Goal: Check status: Check status

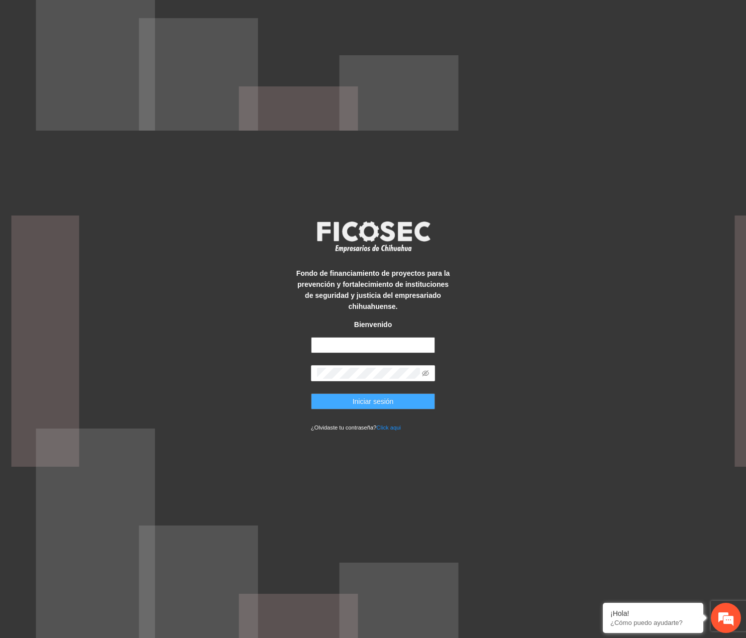
type input "**********"
click at [369, 403] on span "Iniciar sesión" at bounding box center [373, 401] width 41 height 11
click at [429, 375] on icon "eye-invisible" at bounding box center [425, 373] width 7 height 7
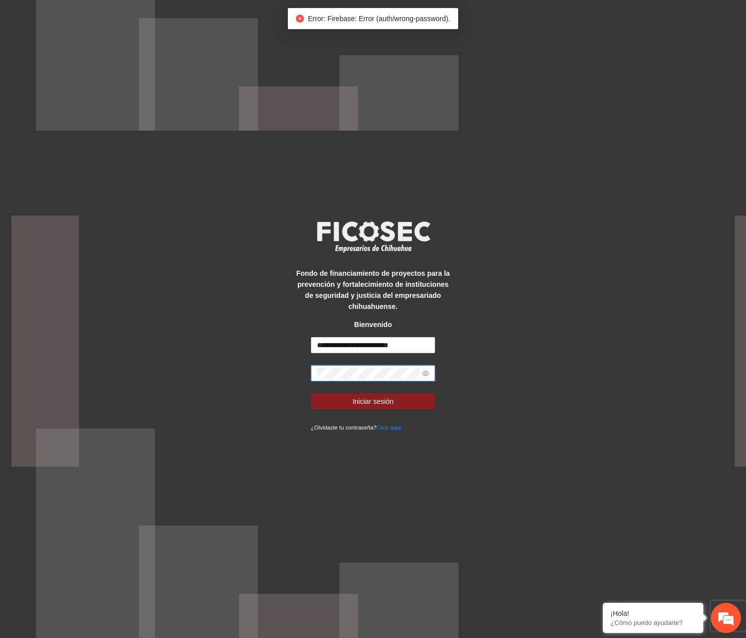
click at [290, 363] on div "**********" at bounding box center [373, 319] width 746 height 638
click at [311, 393] on button "Iniciar sesión" at bounding box center [373, 401] width 125 height 16
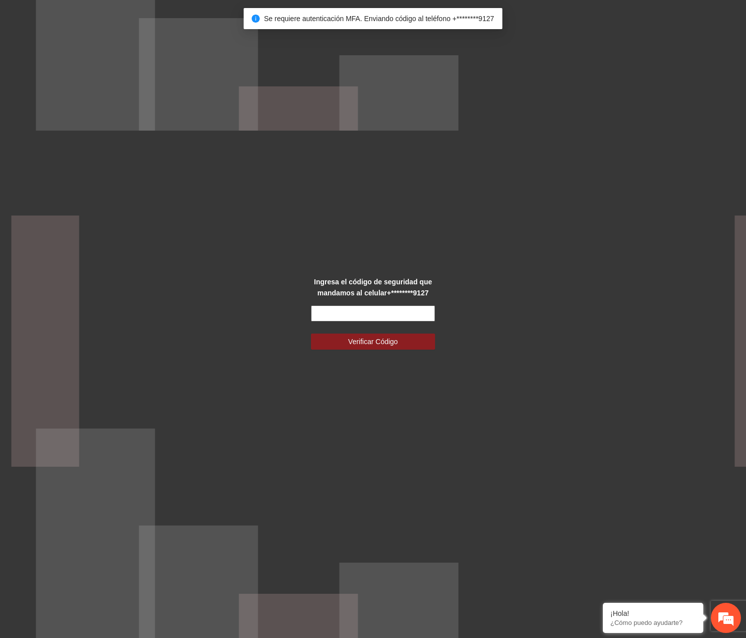
click at [335, 314] on input "text" at bounding box center [373, 314] width 125 height 16
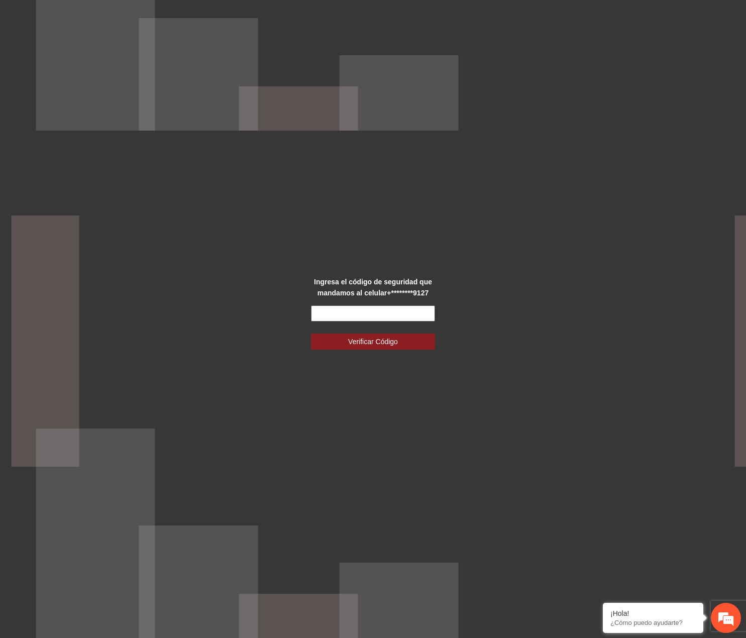
click at [413, 312] on input "text" at bounding box center [373, 314] width 125 height 16
type input "******"
click at [311, 334] on button "Verificar Código" at bounding box center [373, 342] width 125 height 16
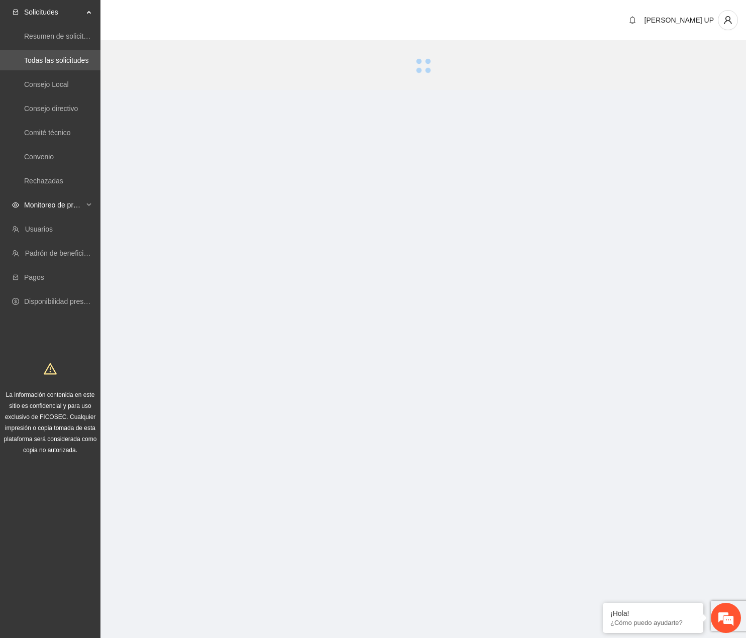
click at [93, 208] on div "Monitoreo de proyectos" at bounding box center [50, 205] width 100 height 20
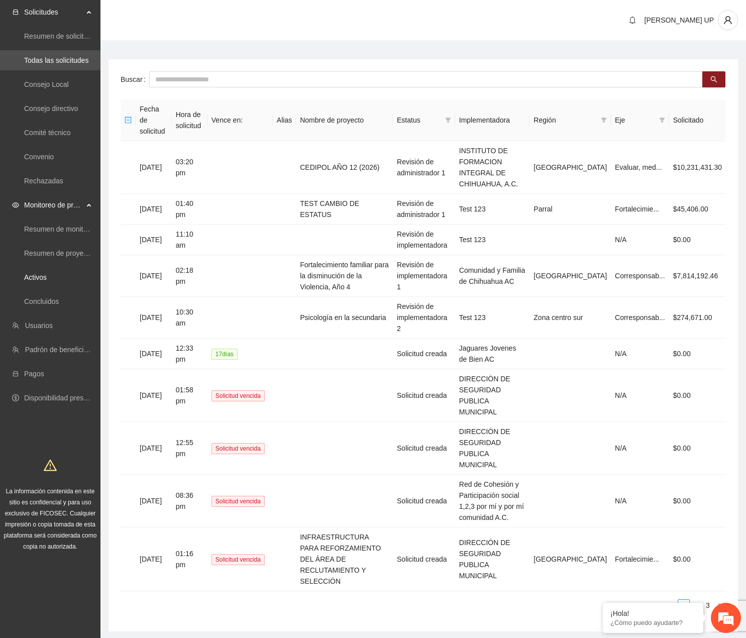
drag, startPoint x: 82, startPoint y: 278, endPoint x: 223, endPoint y: 48, distance: 270.4
click at [47, 277] on link "Activos" at bounding box center [35, 277] width 23 height 8
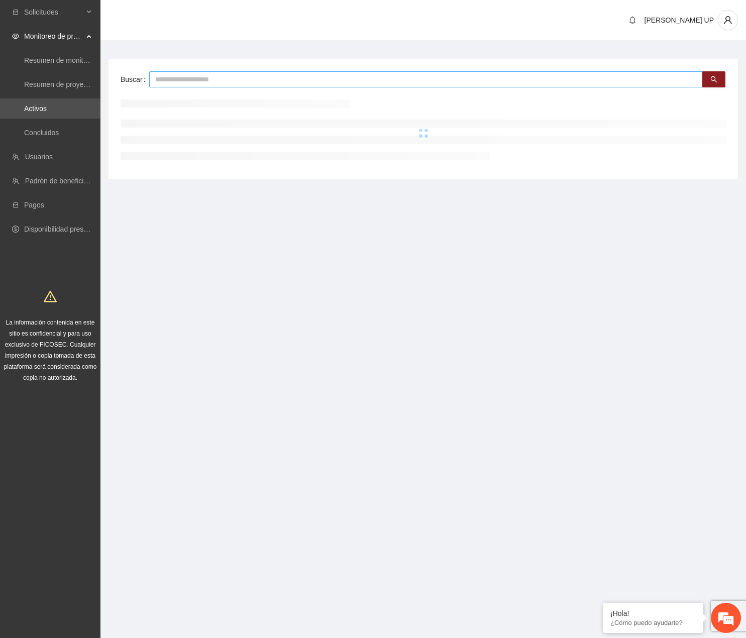
click at [196, 82] on input "text" at bounding box center [426, 79] width 554 height 16
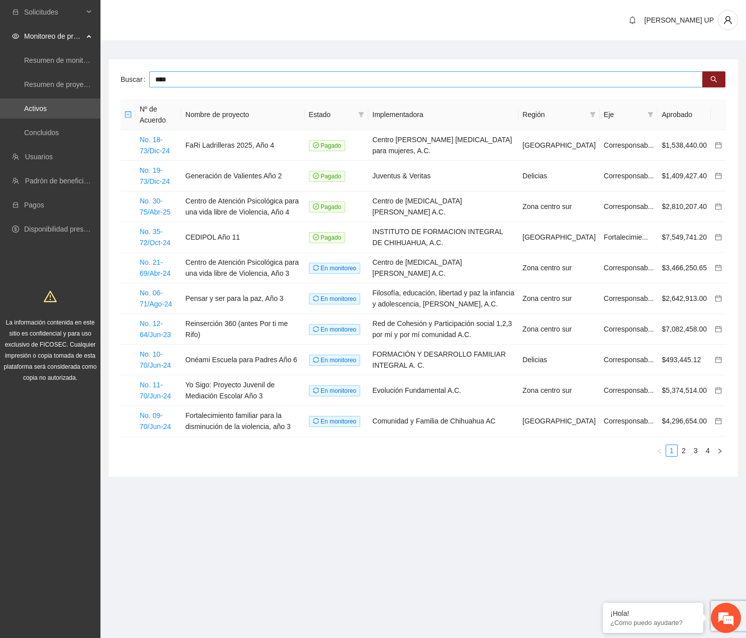
type input "****"
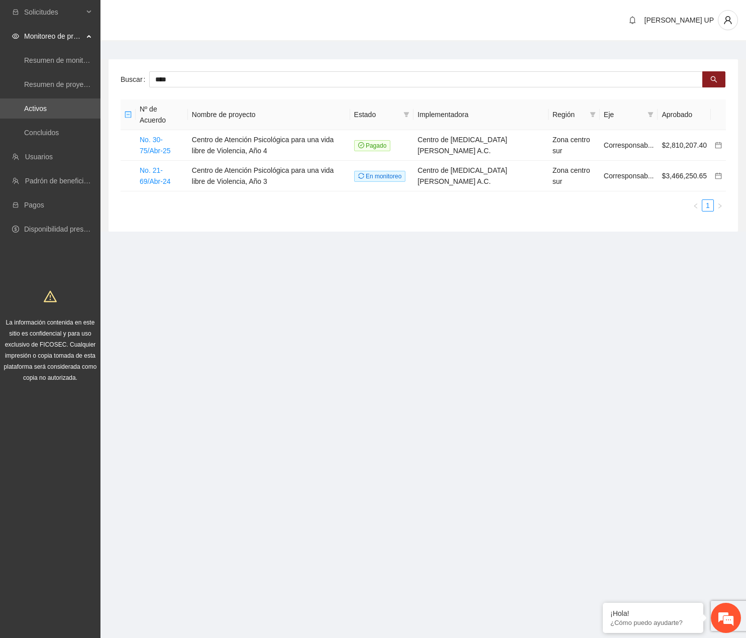
click at [435, 353] on section "Solicitudes Monitoreo de proyectos Resumen de monitoreo Resumen de proyectos ap…" at bounding box center [373, 319] width 746 height 638
click at [145, 184] on link "No. 21-69/Abr-24" at bounding box center [155, 175] width 31 height 19
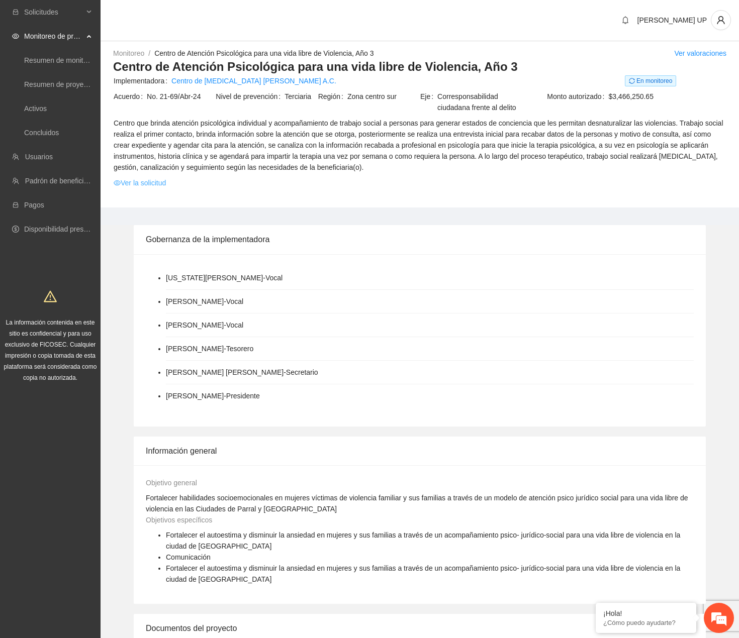
click at [155, 187] on link "Ver la solicitud" at bounding box center [140, 182] width 52 height 11
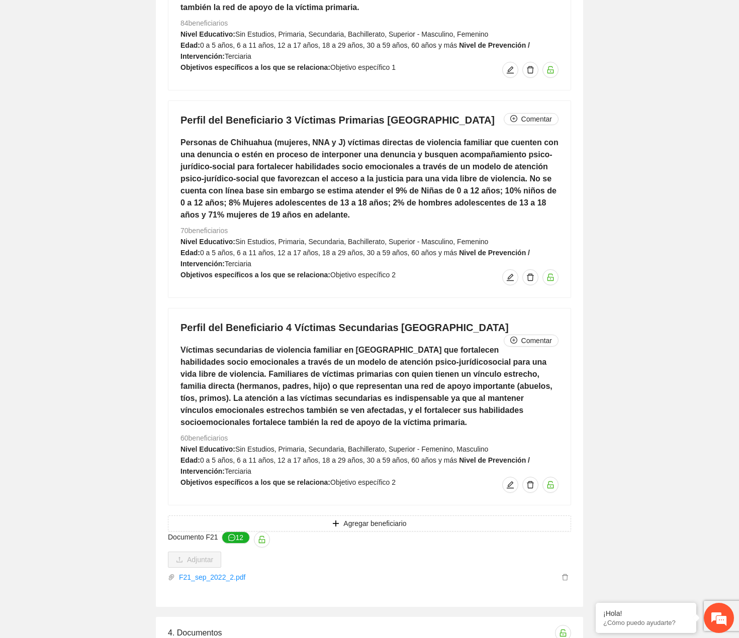
scroll to position [1859, 0]
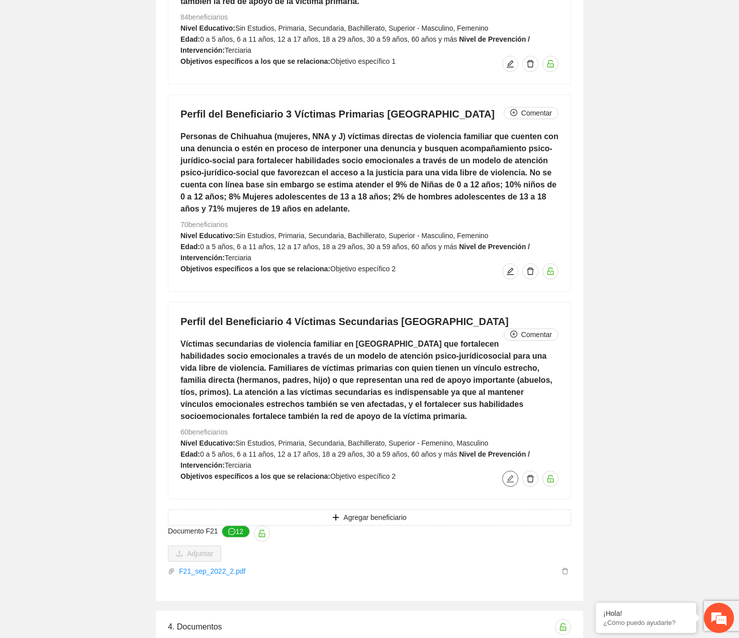
click at [513, 471] on button "button" at bounding box center [510, 479] width 16 height 16
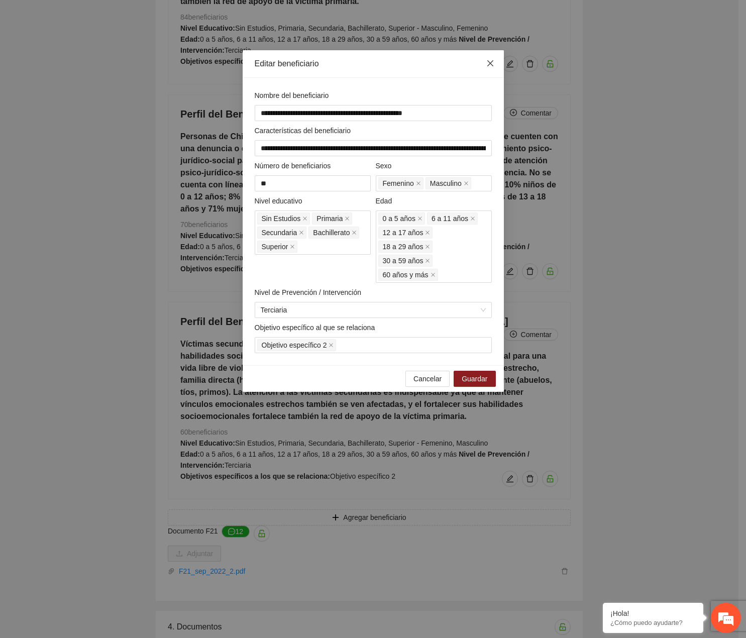
click at [491, 66] on icon "close" at bounding box center [490, 63] width 8 height 8
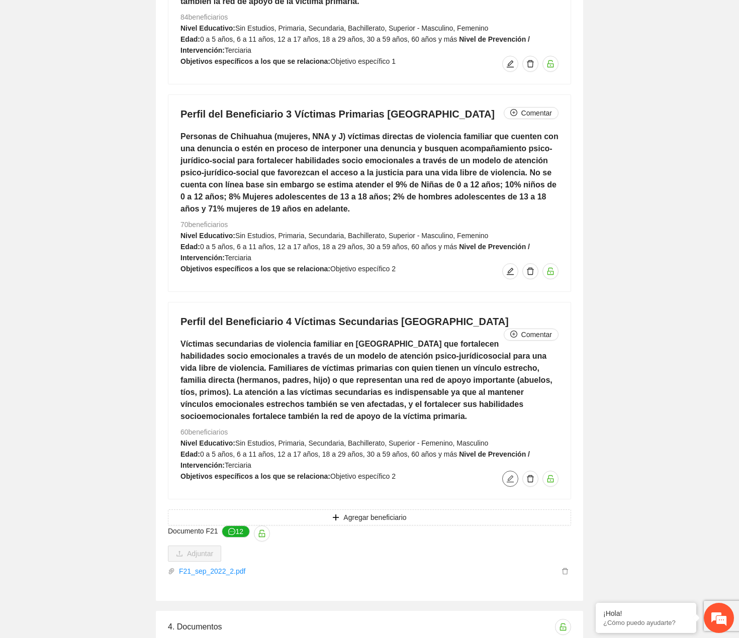
click at [507, 475] on icon "edit" at bounding box center [510, 479] width 8 height 8
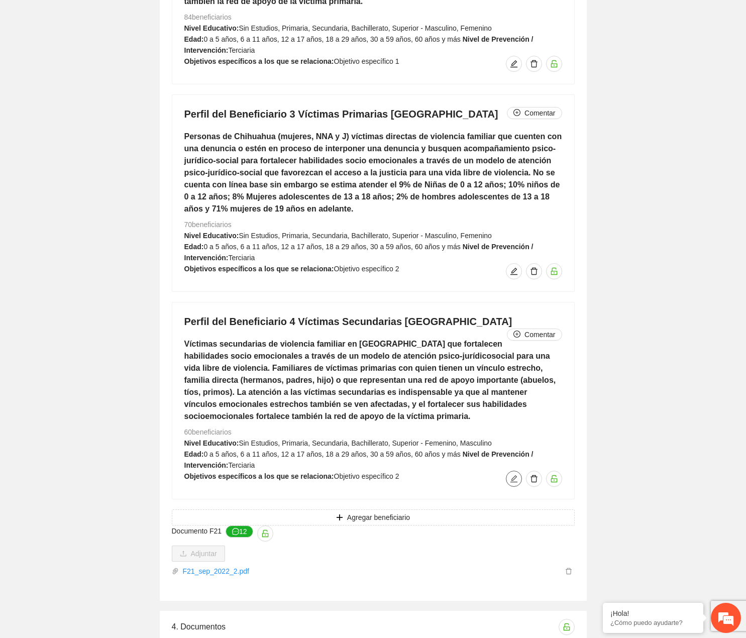
type input "**********"
type input "**"
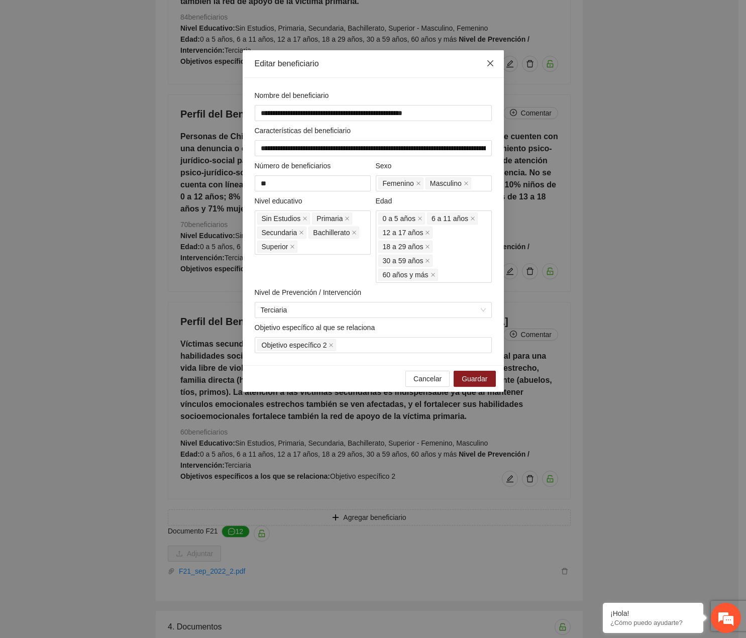
click at [493, 67] on icon "close" at bounding box center [490, 63] width 8 height 8
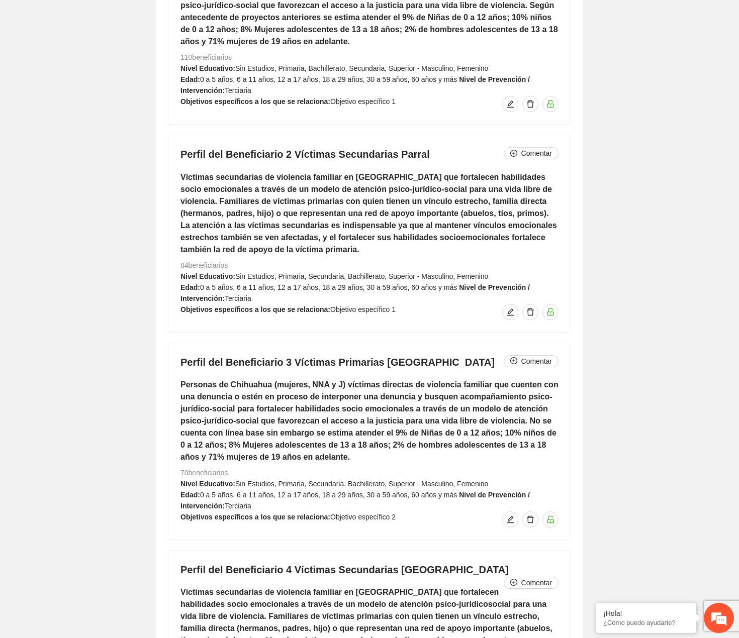
scroll to position [1608, 0]
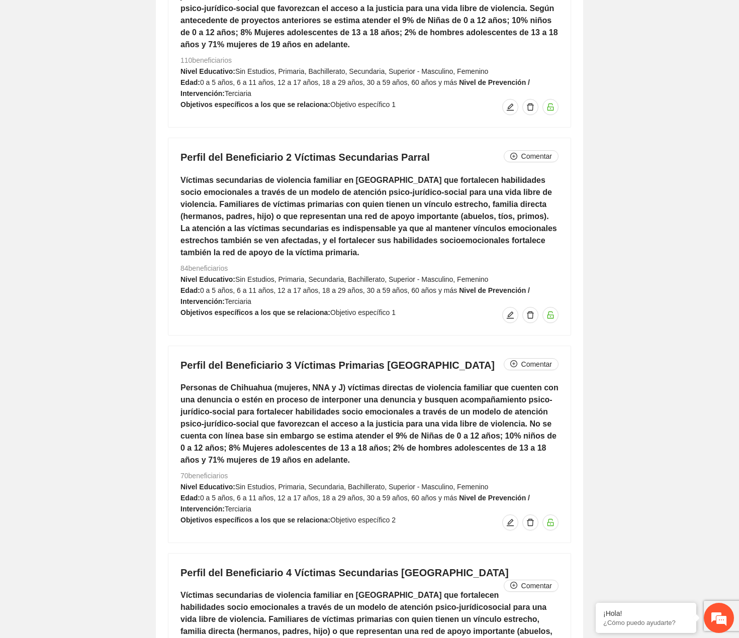
click at [377, 491] on div "Perfil del Beneficiario 3 Víctimas Primarias Chihuahua Comentar Personas de Chi…" at bounding box center [369, 444] width 402 height 196
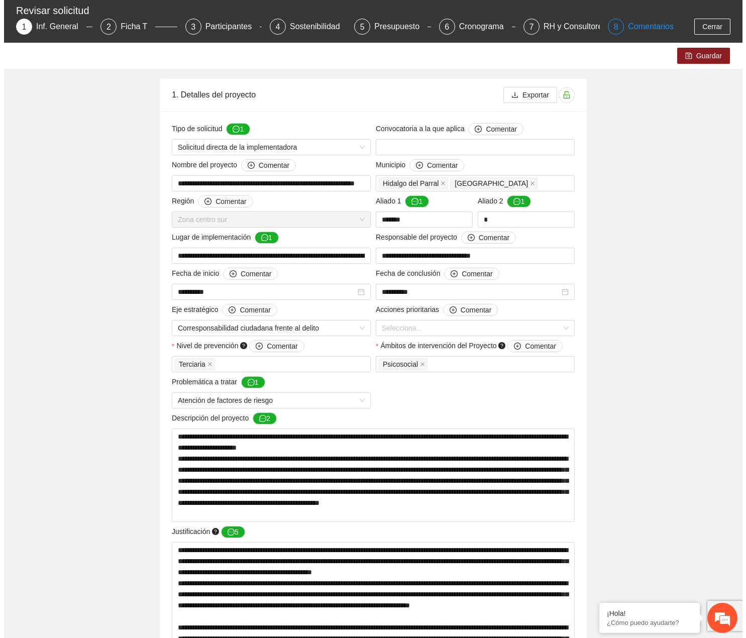
scroll to position [0, 0]
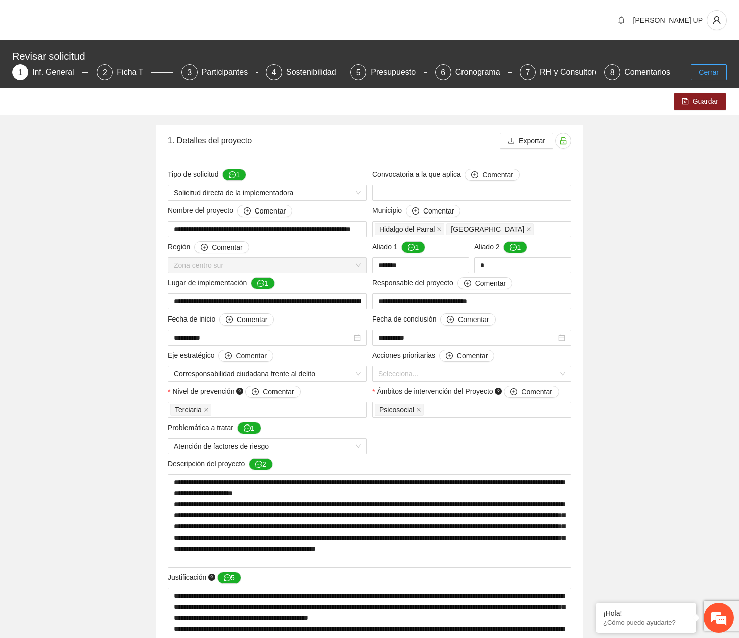
click at [709, 69] on span "Cerrar" at bounding box center [708, 72] width 20 height 11
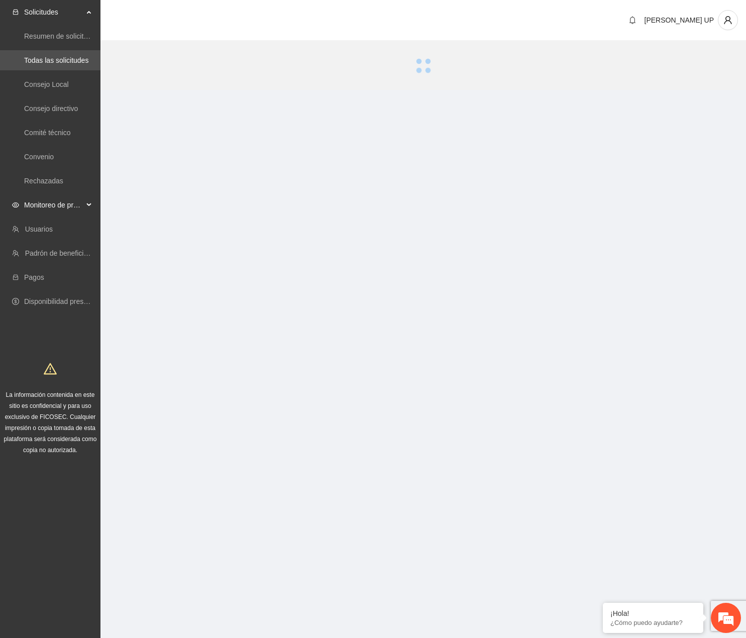
click at [41, 195] on span "Monitoreo de proyectos" at bounding box center [53, 205] width 59 height 20
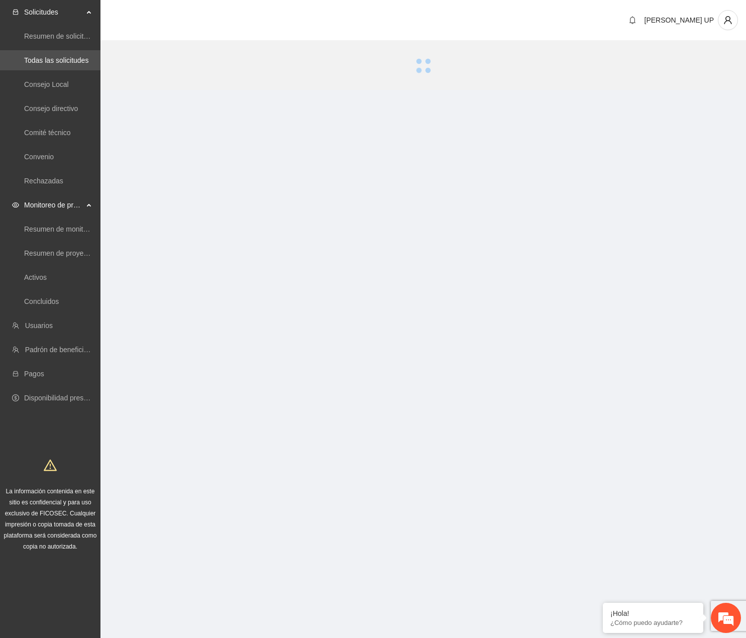
click at [39, 201] on span "Monitoreo de proyectos" at bounding box center [53, 205] width 59 height 20
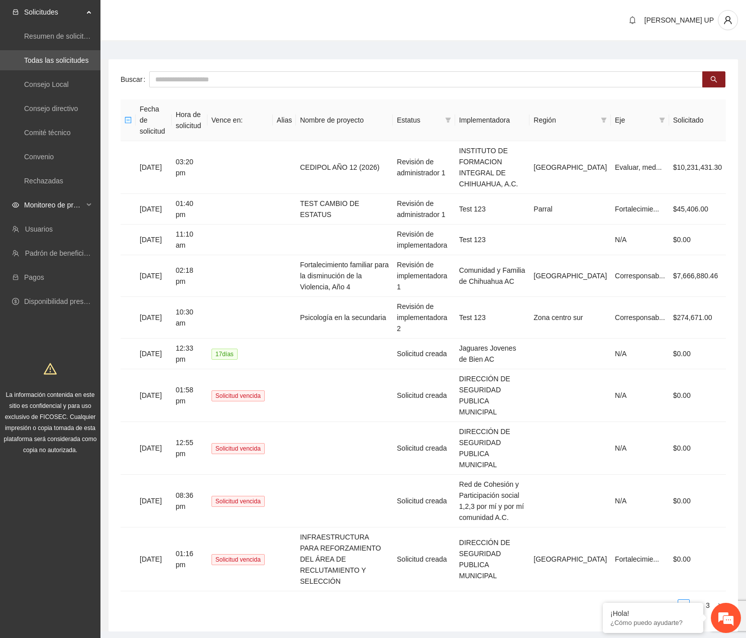
click at [50, 215] on span "Monitoreo de proyectos" at bounding box center [53, 205] width 59 height 20
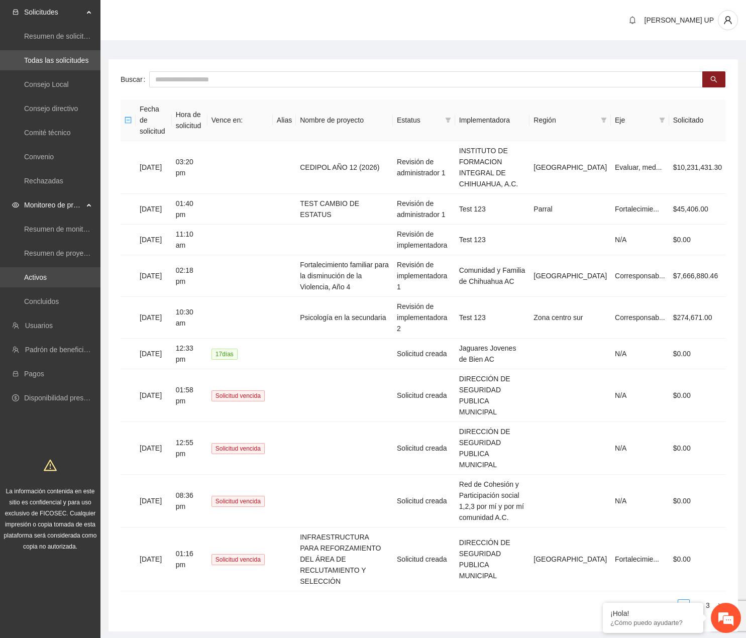
click at [47, 273] on link "Activos" at bounding box center [35, 277] width 23 height 8
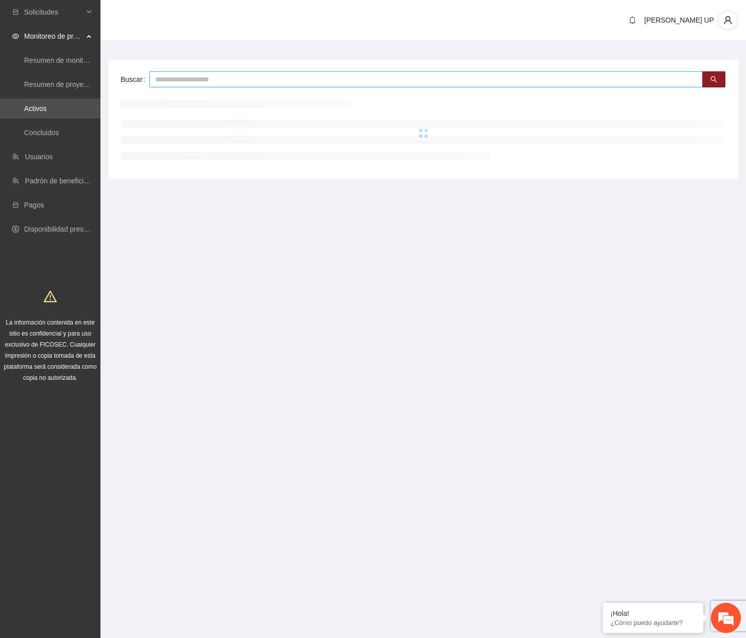
click at [162, 83] on input "text" at bounding box center [426, 79] width 554 height 16
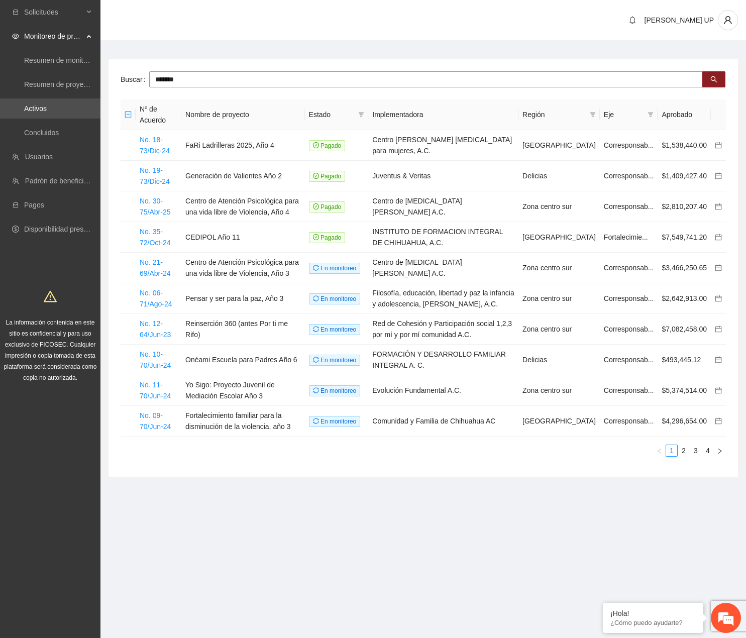
type input "*******"
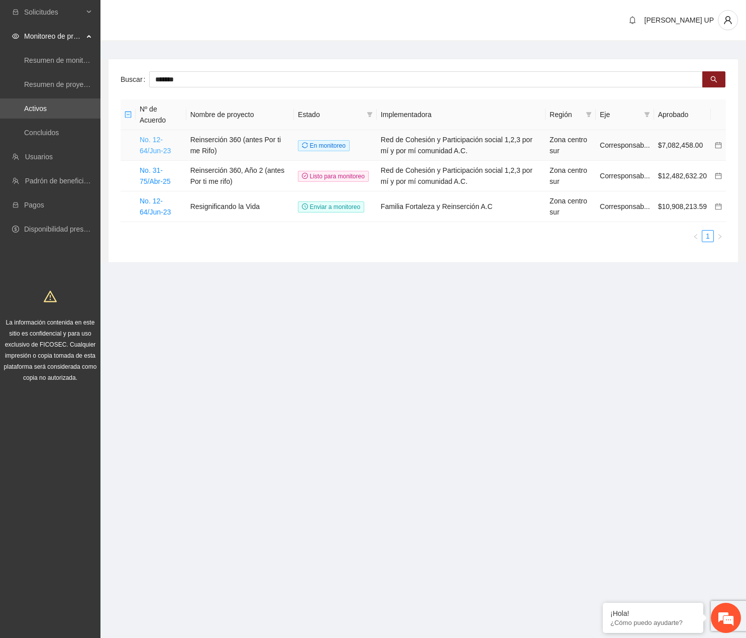
click at [159, 138] on link "No. 12-64/Jun-23" at bounding box center [155, 145] width 31 height 19
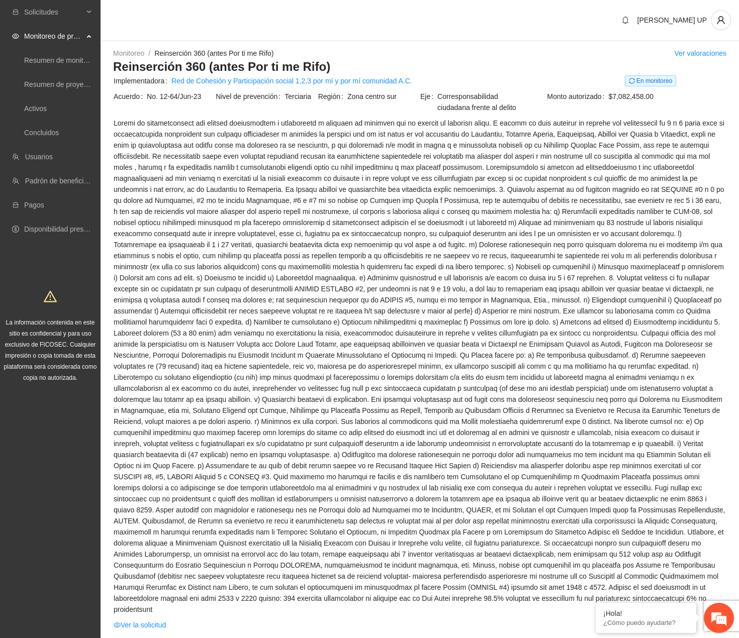
click at [139, 619] on td "Ver la solicitud" at bounding box center [419, 627] width 613 height 16
click at [139, 620] on link "Ver la solicitud" at bounding box center [140, 625] width 52 height 11
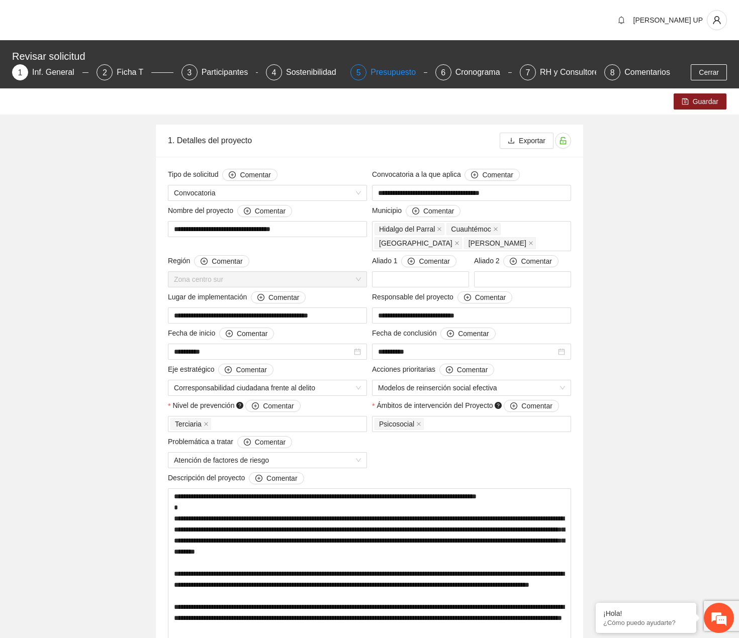
click at [424, 64] on div "Presupuesto" at bounding box center [396, 72] width 53 height 16
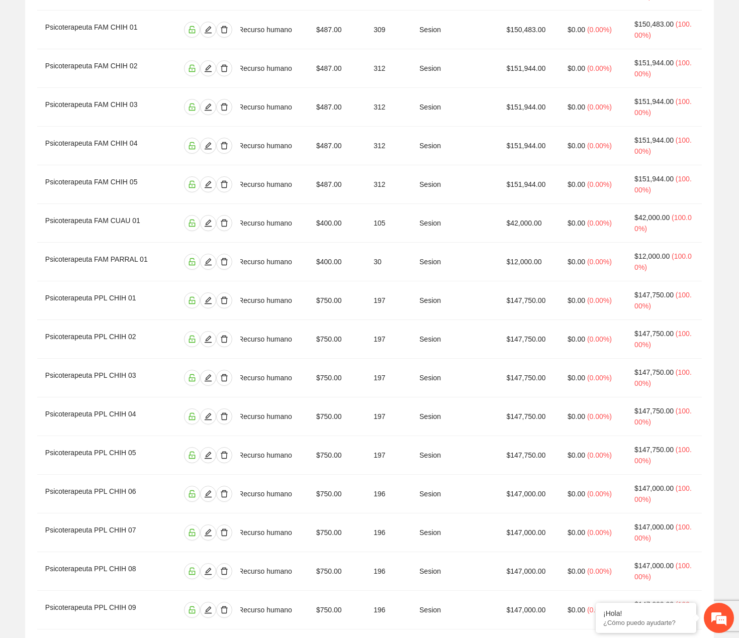
scroll to position [4801, 0]
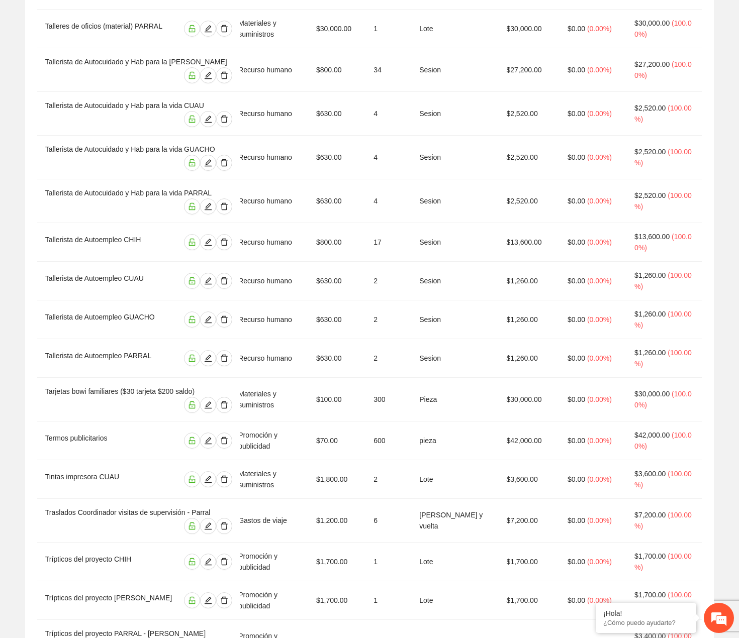
copy td "$7,082,458.00"
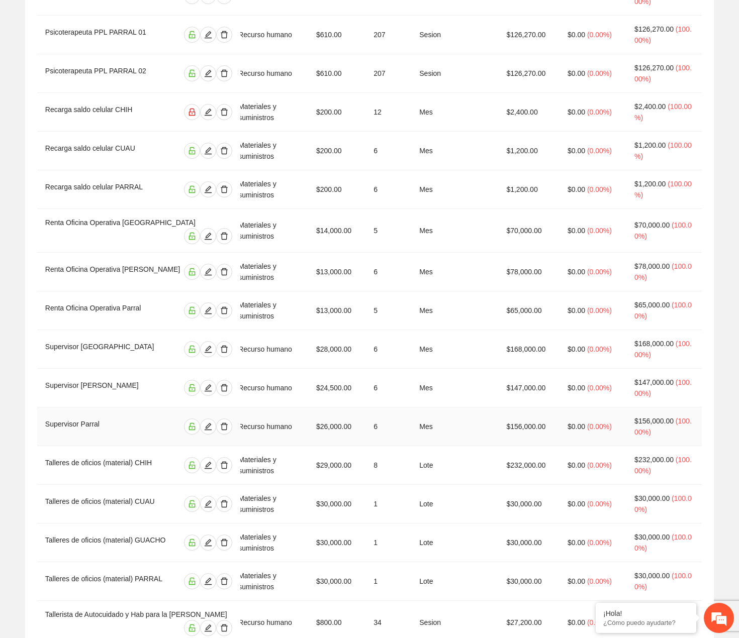
click at [522, 408] on td "$156,000.00" at bounding box center [528, 427] width 61 height 39
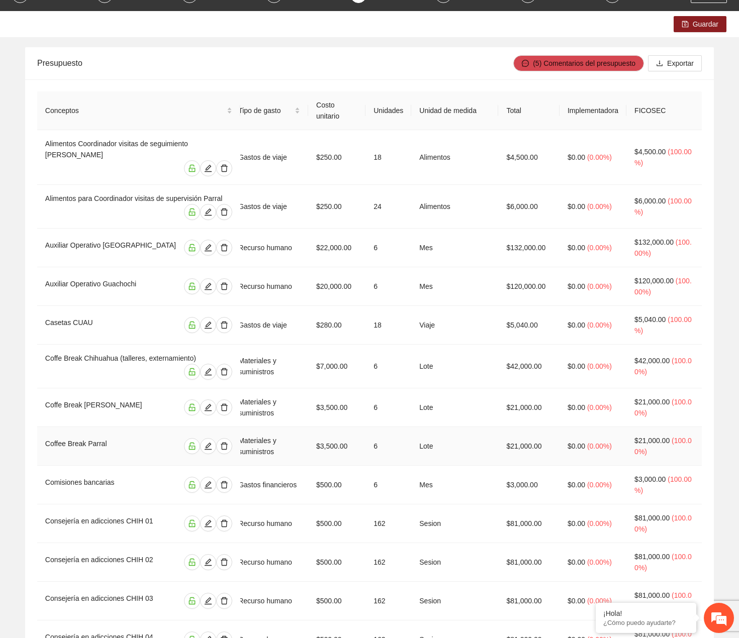
scroll to position [0, 0]
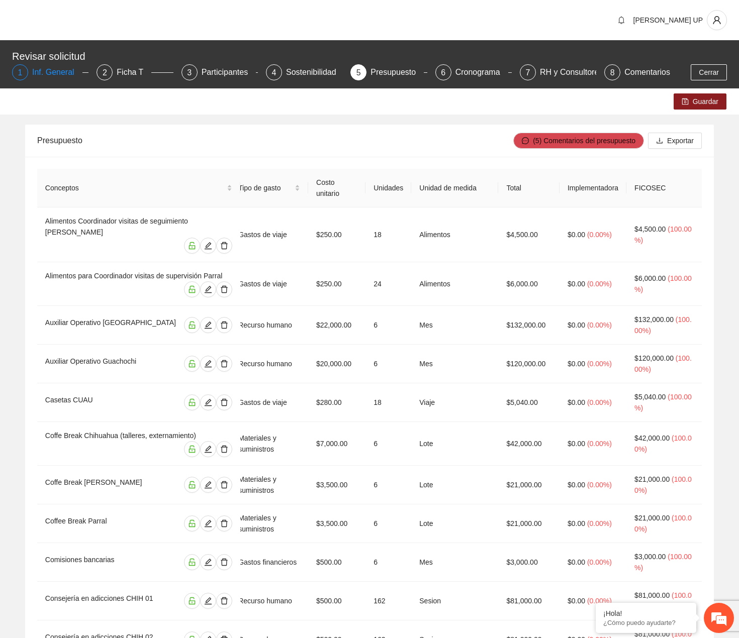
click at [82, 64] on div "Inf. General" at bounding box center [57, 72] width 50 height 16
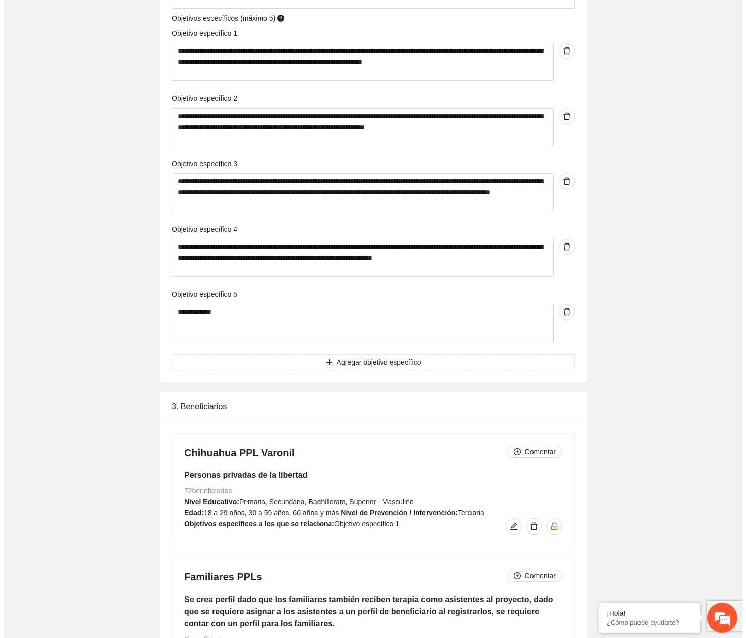
scroll to position [2948, 0]
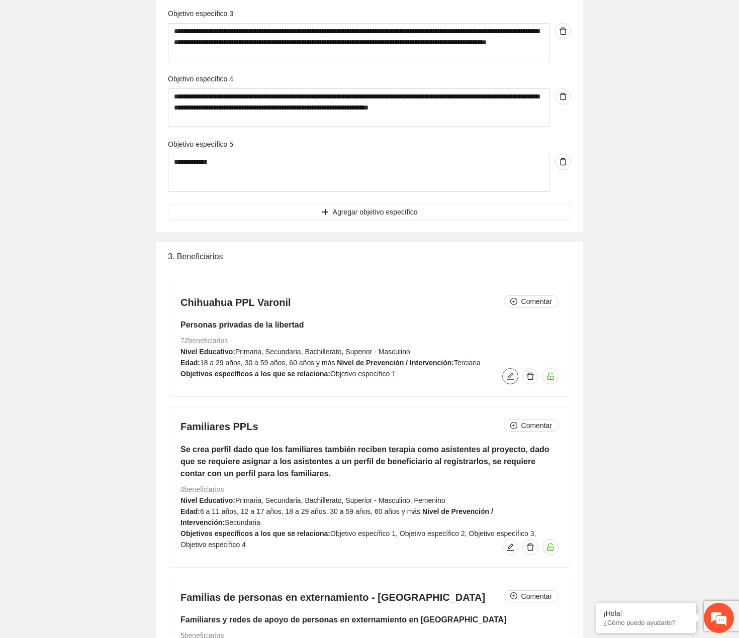
click at [511, 371] on button "button" at bounding box center [510, 376] width 16 height 16
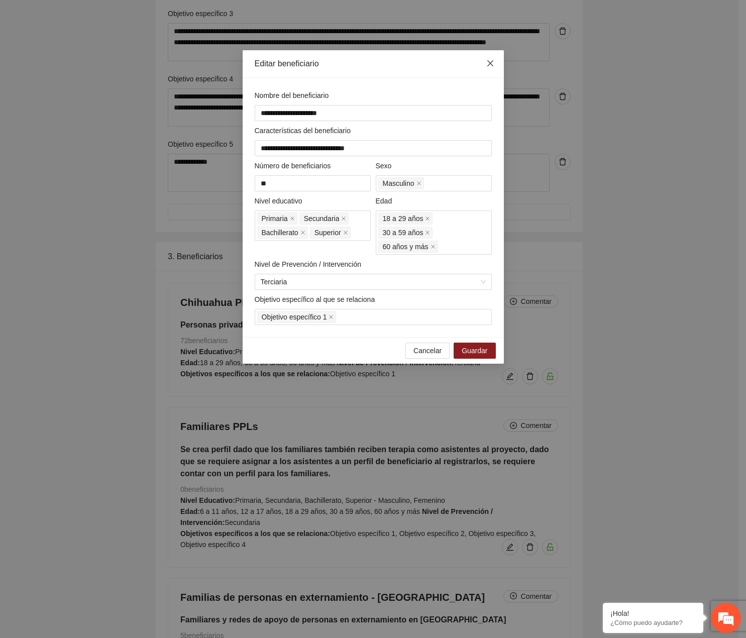
click at [491, 73] on span "Close" at bounding box center [490, 63] width 27 height 27
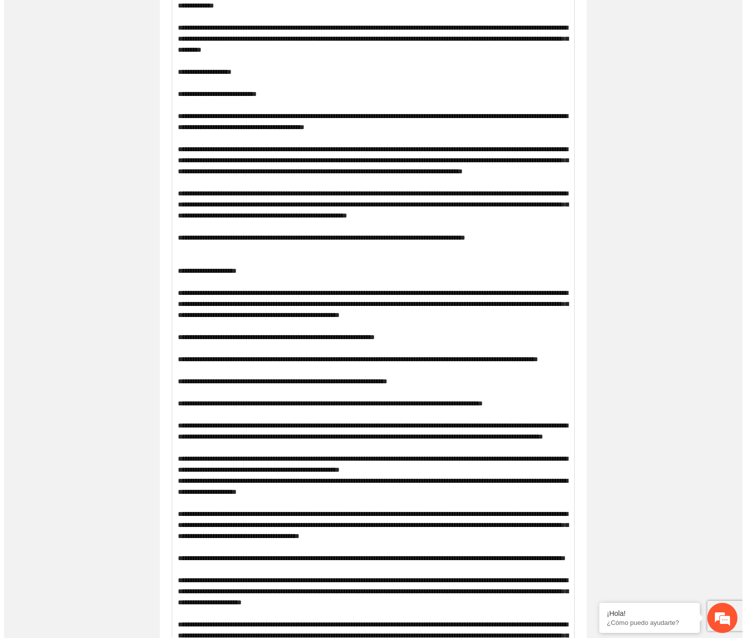
scroll to position [0, 0]
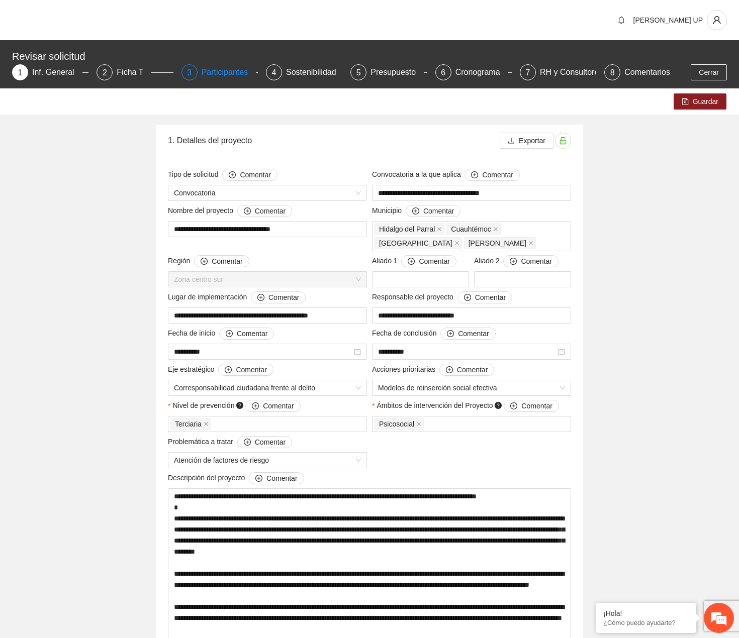
click at [197, 64] on div "3" at bounding box center [189, 72] width 16 height 16
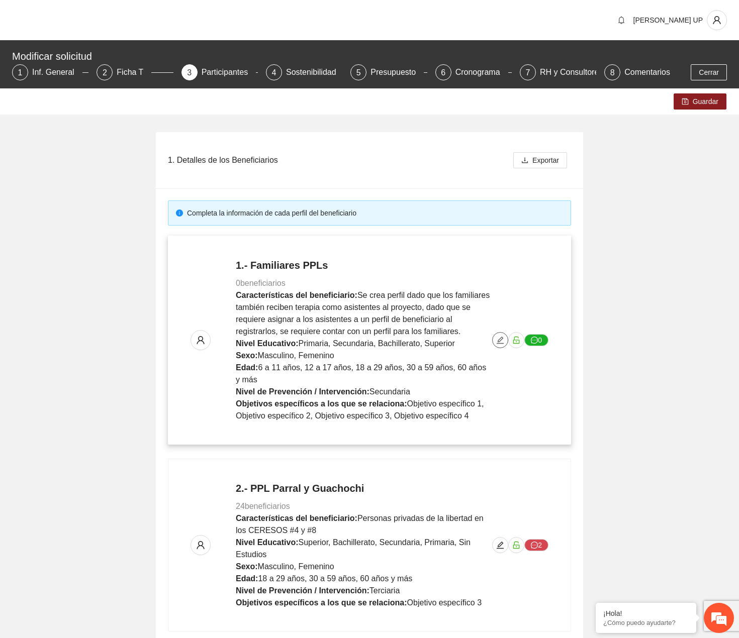
click at [496, 336] on button "button" at bounding box center [500, 340] width 16 height 16
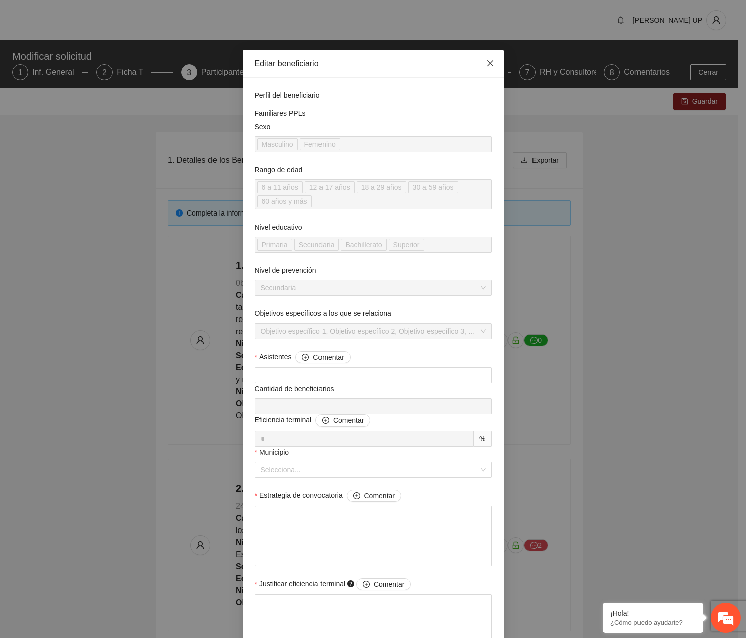
click at [486, 70] on span "Close" at bounding box center [490, 63] width 27 height 27
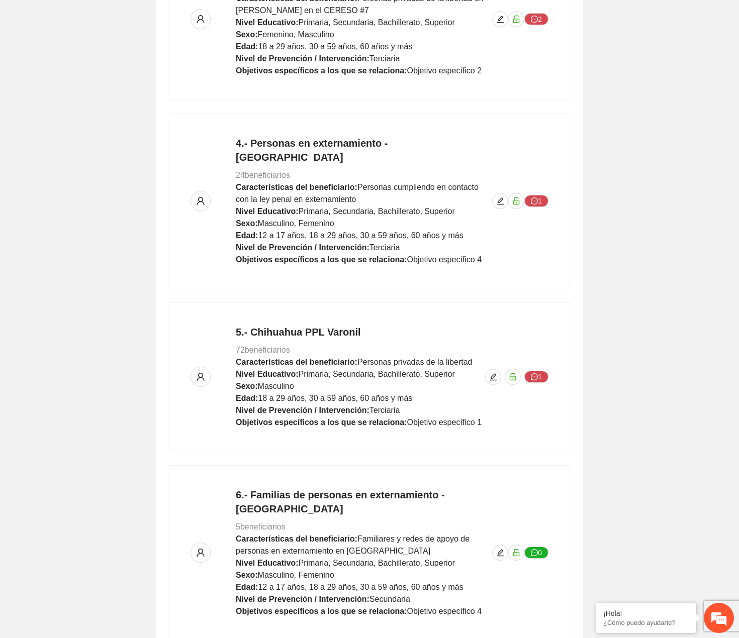
scroll to position [952, 0]
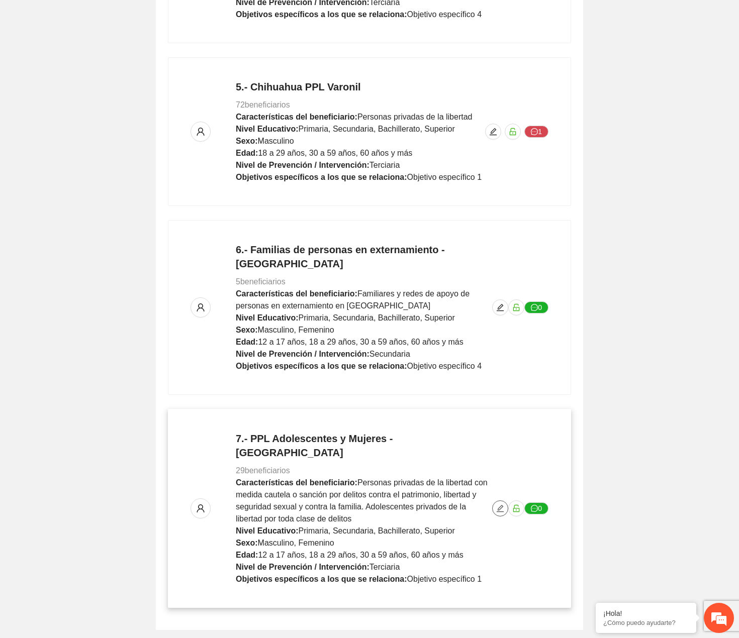
click at [503, 504] on icon "edit" at bounding box center [500, 508] width 8 height 8
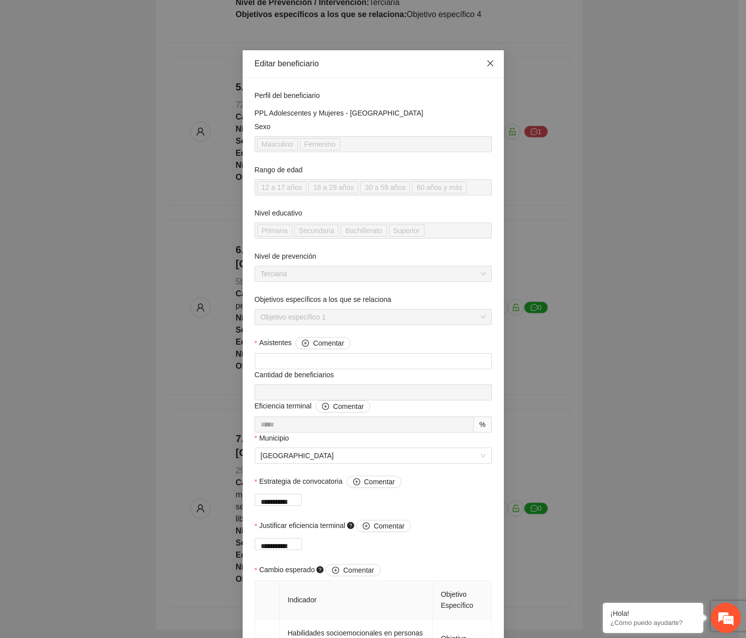
click at [490, 55] on span "Close" at bounding box center [490, 63] width 27 height 27
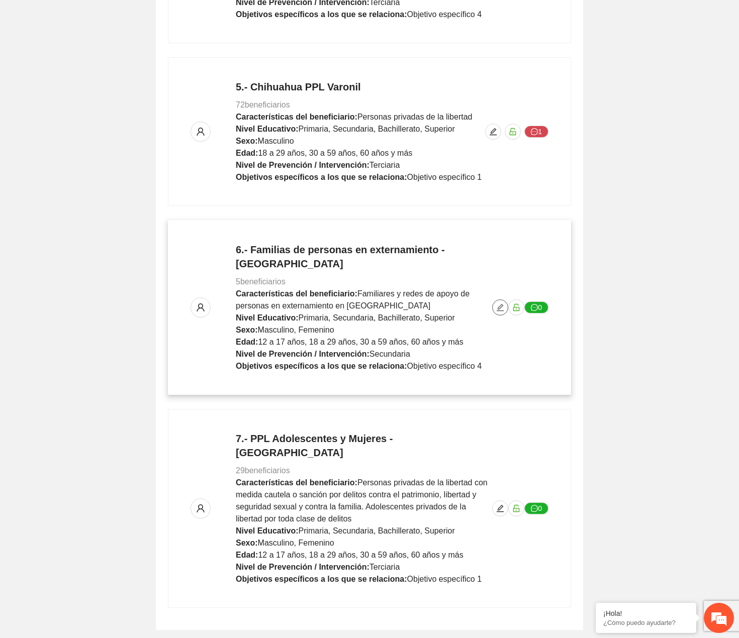
click at [499, 299] on button "button" at bounding box center [500, 307] width 16 height 16
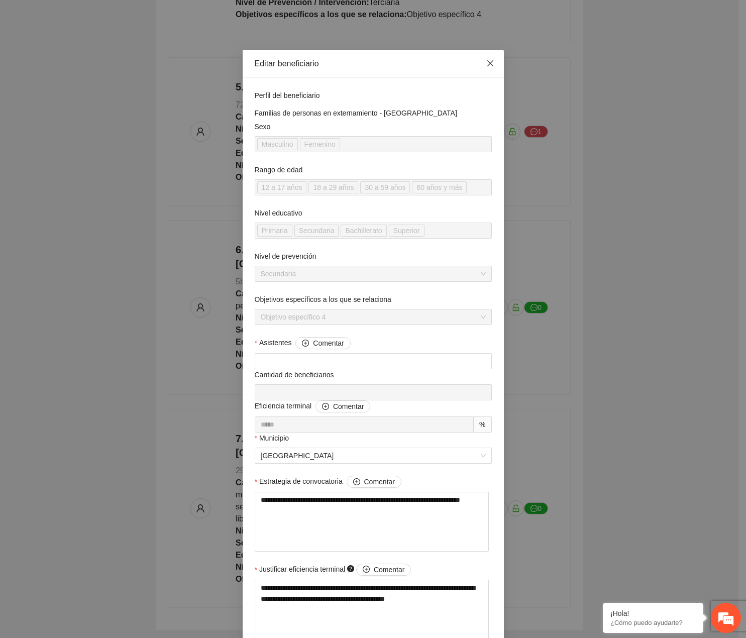
click at [486, 70] on span "Close" at bounding box center [490, 63] width 27 height 27
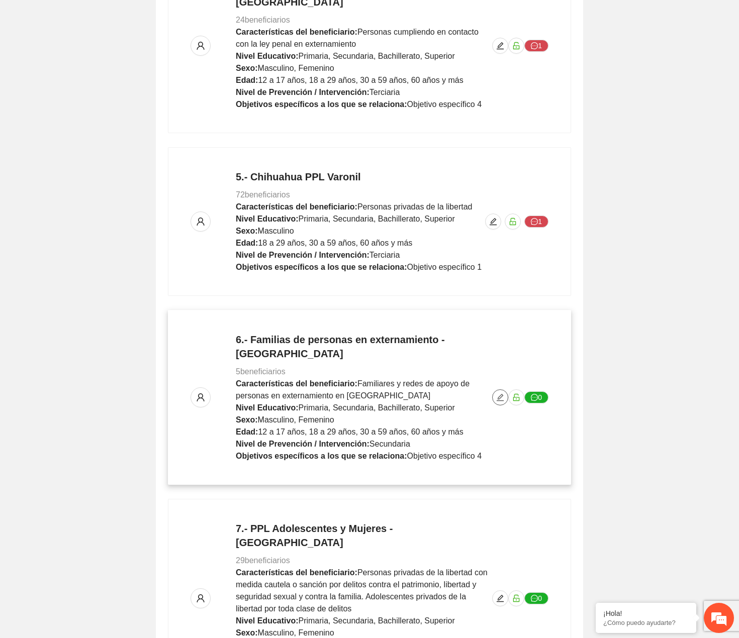
scroll to position [852, 0]
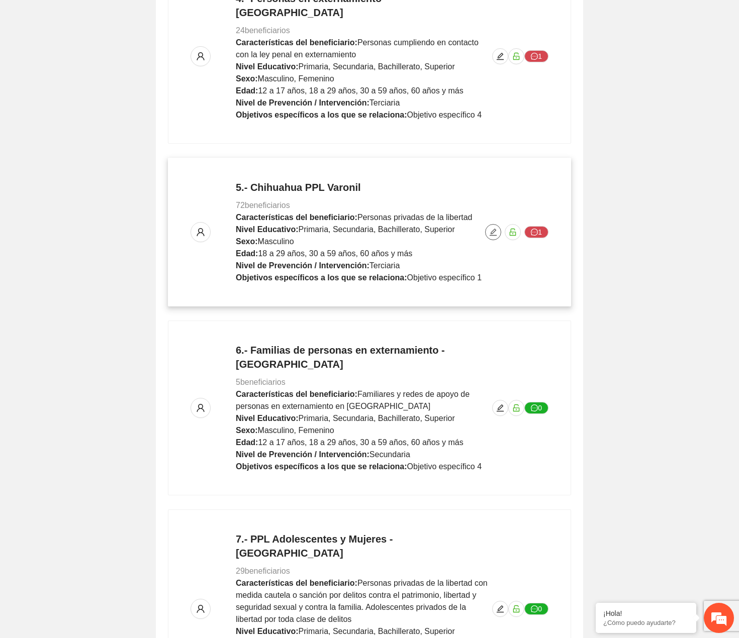
click at [485, 224] on button "button" at bounding box center [493, 232] width 16 height 16
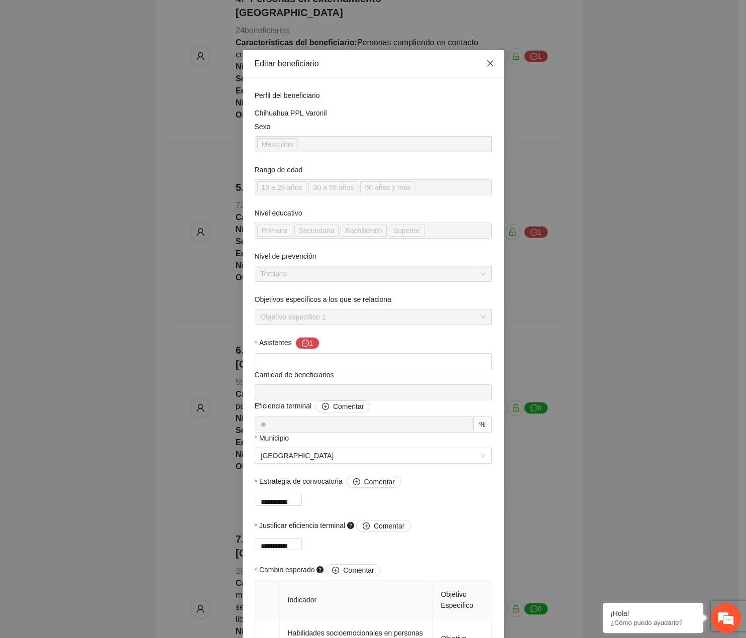
click at [487, 68] on span "Close" at bounding box center [490, 63] width 27 height 27
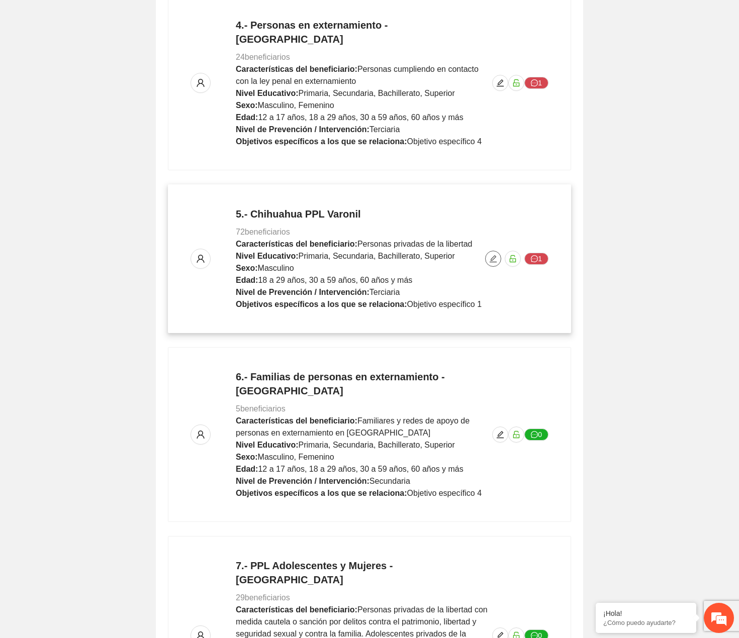
scroll to position [801, 0]
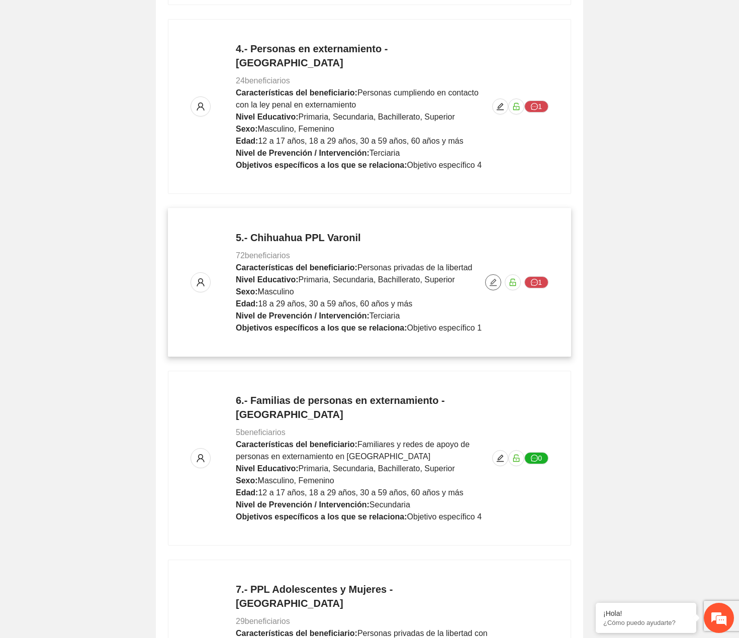
click at [485, 274] on button "button" at bounding box center [493, 282] width 16 height 16
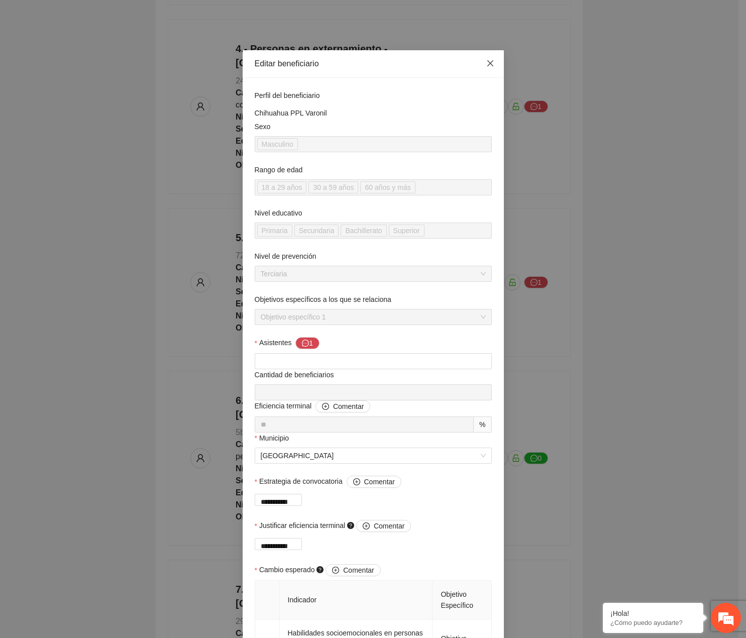
click at [480, 61] on span "Close" at bounding box center [490, 63] width 27 height 27
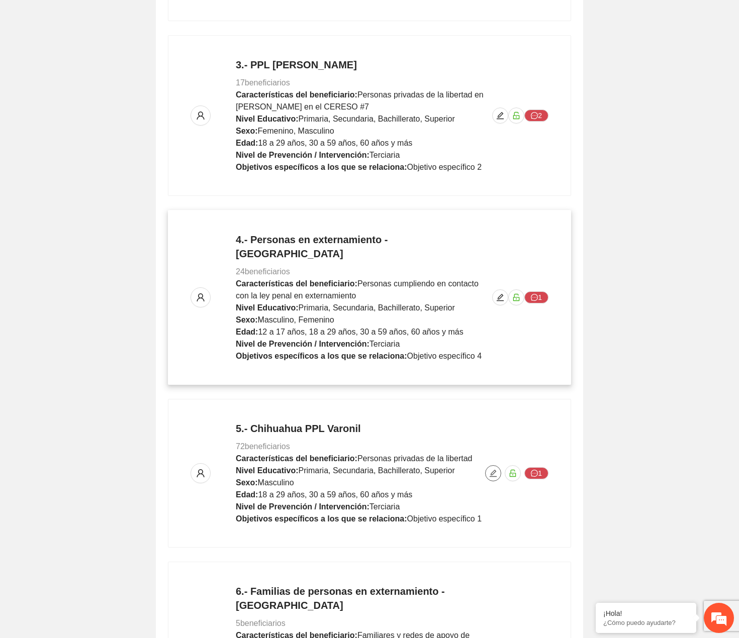
scroll to position [600, 0]
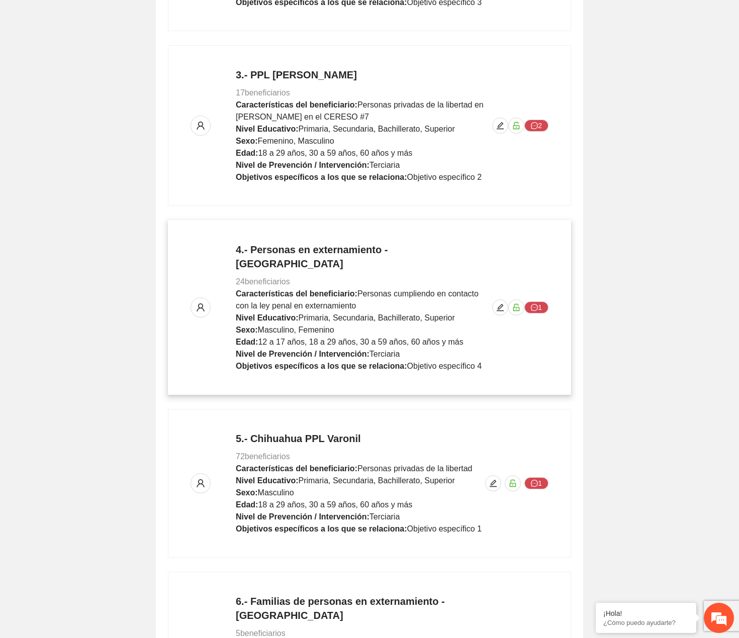
click at [494, 291] on div "4.- Personas en externamiento - Chihuahua 24 beneficiarios Características del …" at bounding box center [369, 308] width 358 height 130
click at [494, 304] on span "edit" at bounding box center [499, 308] width 15 height 8
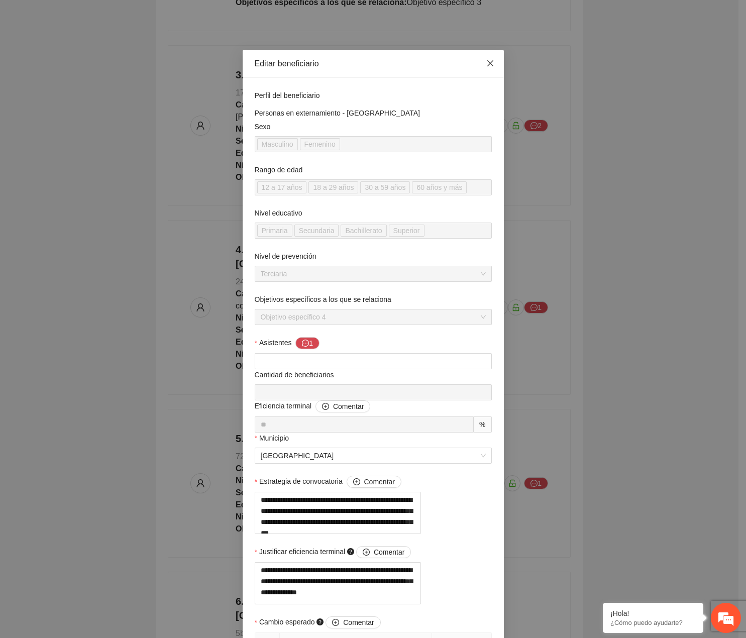
click at [485, 70] on span "Close" at bounding box center [490, 63] width 27 height 27
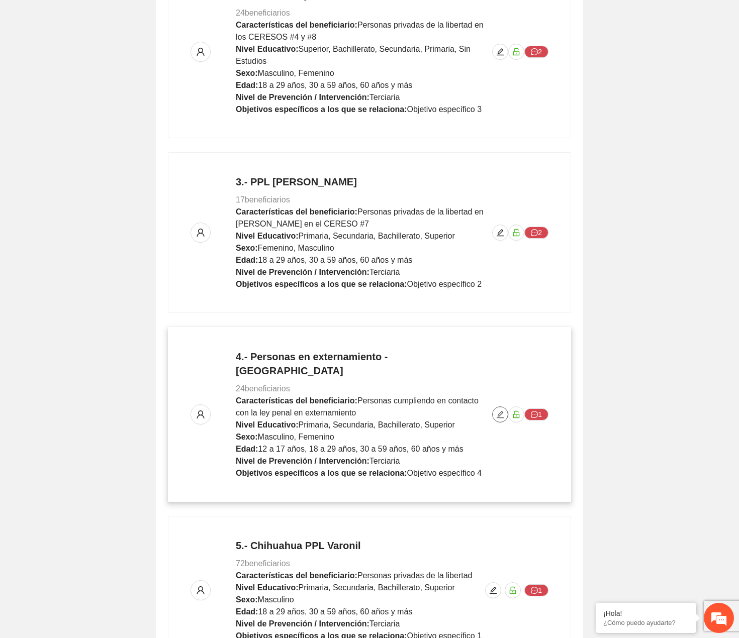
scroll to position [399, 0]
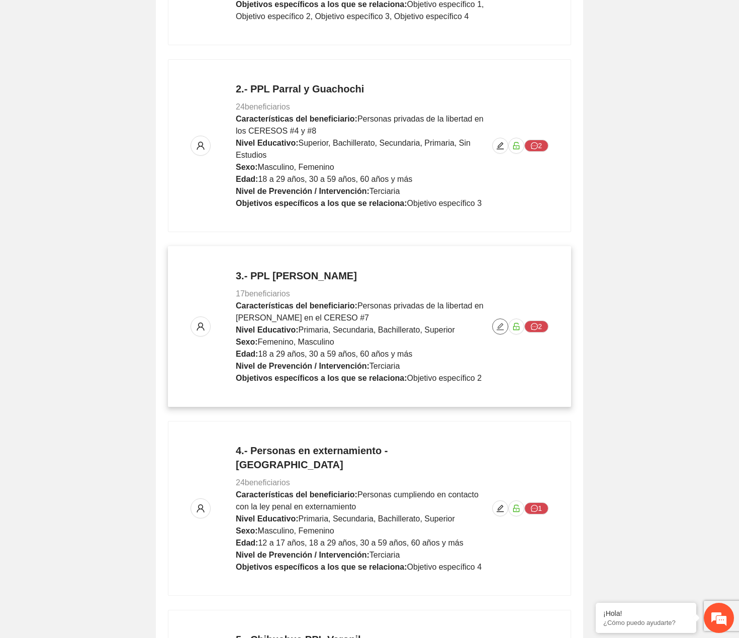
click at [499, 331] on button "button" at bounding box center [500, 327] width 16 height 16
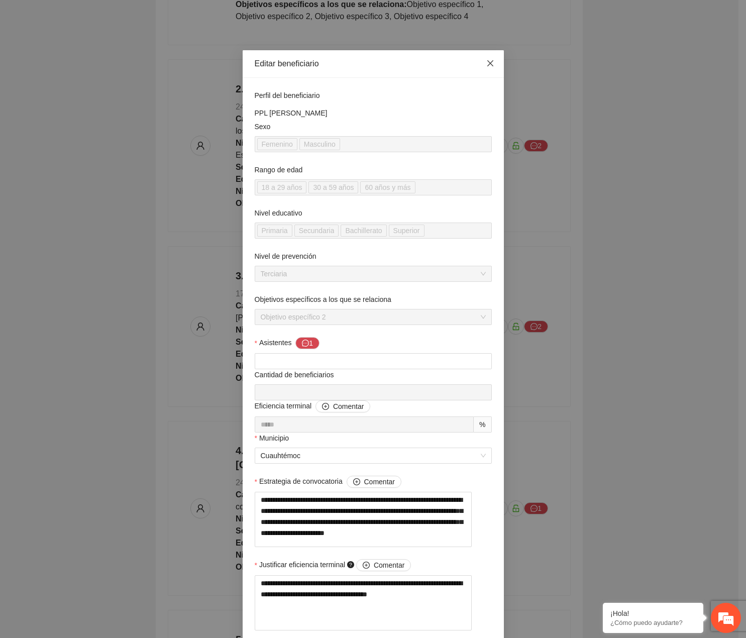
click at [485, 72] on span "Close" at bounding box center [490, 63] width 27 height 27
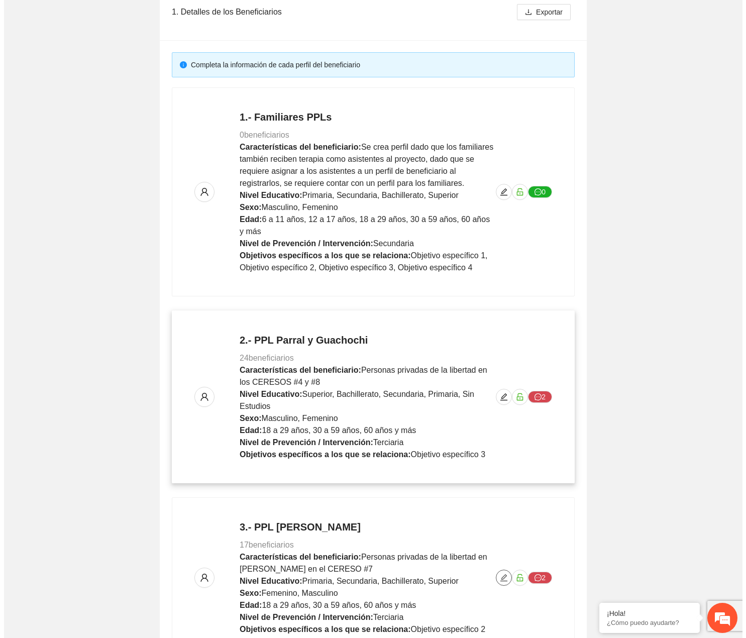
scroll to position [98, 0]
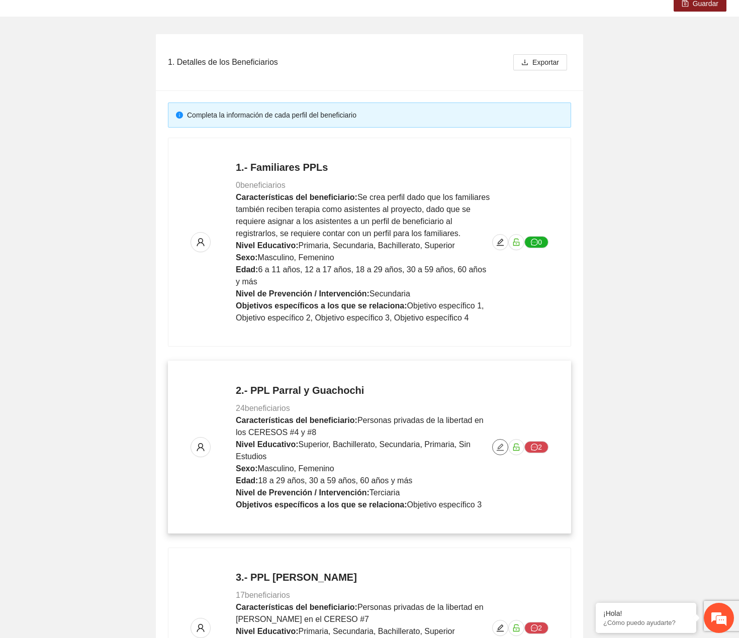
click at [496, 446] on icon "edit" at bounding box center [500, 447] width 8 height 8
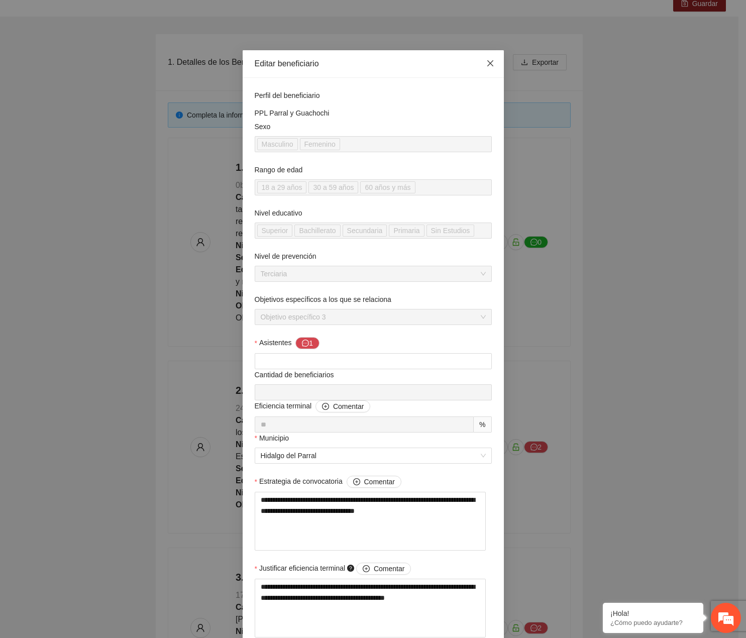
drag, startPoint x: 480, startPoint y: 67, endPoint x: 496, endPoint y: 128, distance: 62.8
click at [480, 67] on span "Close" at bounding box center [490, 63] width 27 height 27
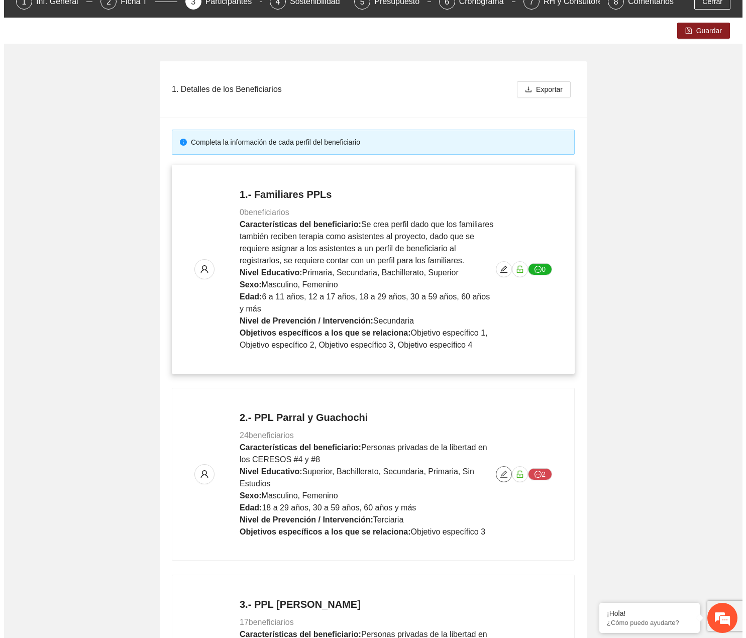
scroll to position [48, 0]
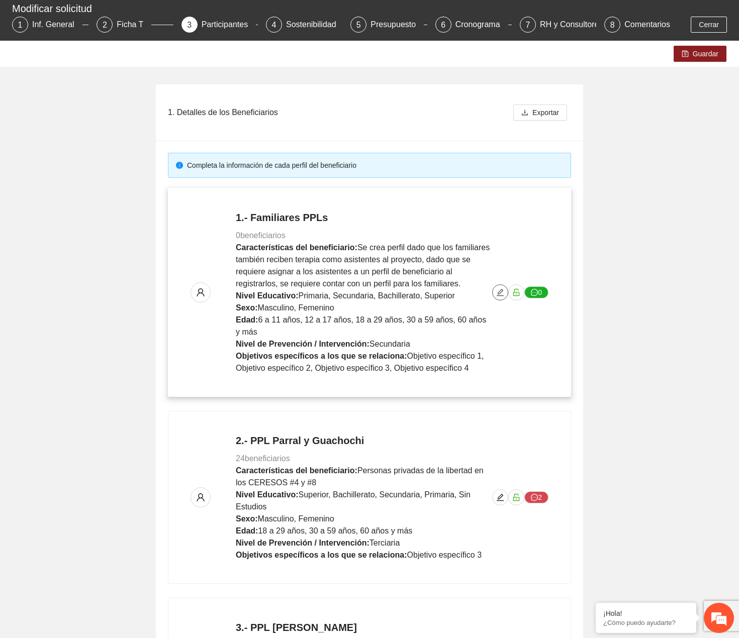
click at [502, 289] on icon "edit" at bounding box center [500, 292] width 8 height 8
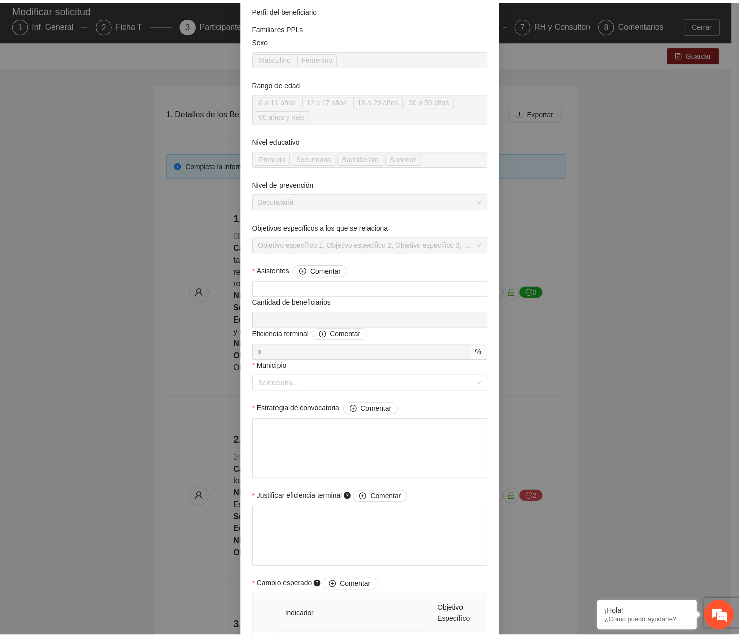
scroll to position [0, 0]
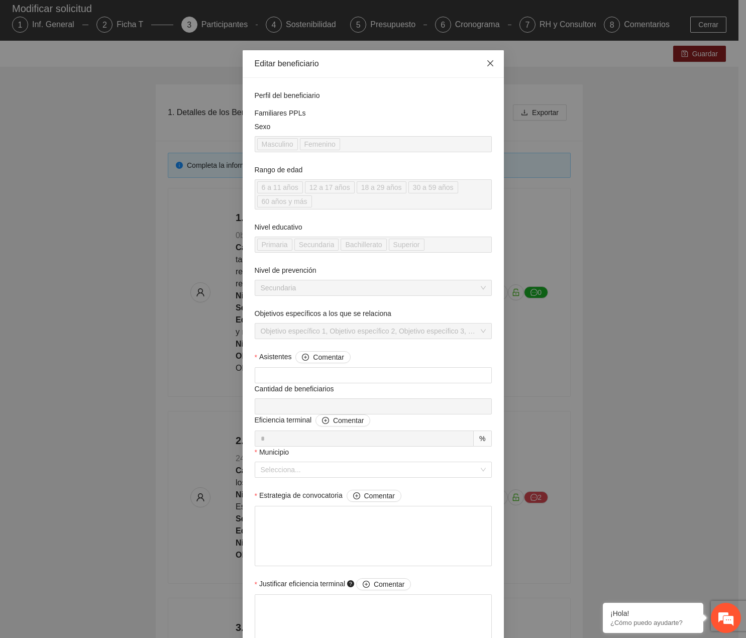
click at [484, 58] on span "Close" at bounding box center [490, 63] width 27 height 27
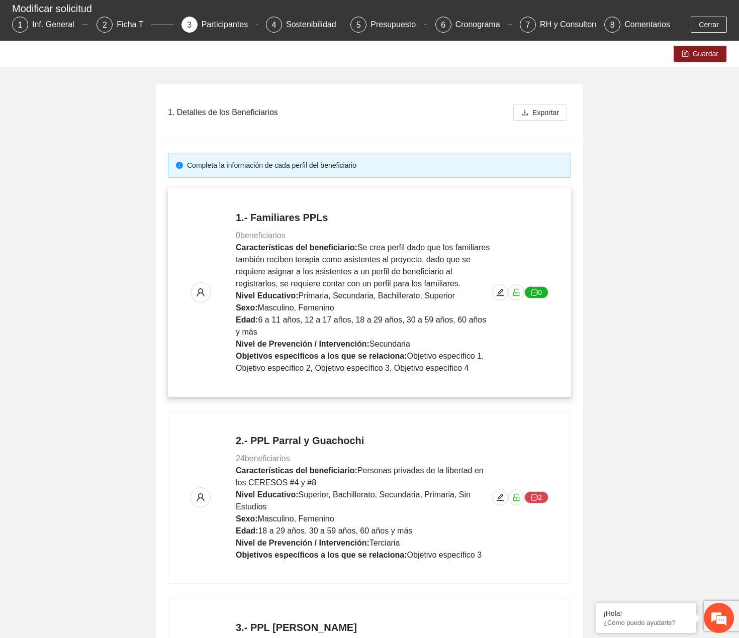
drag, startPoint x: 598, startPoint y: 313, endPoint x: 467, endPoint y: 199, distance: 173.8
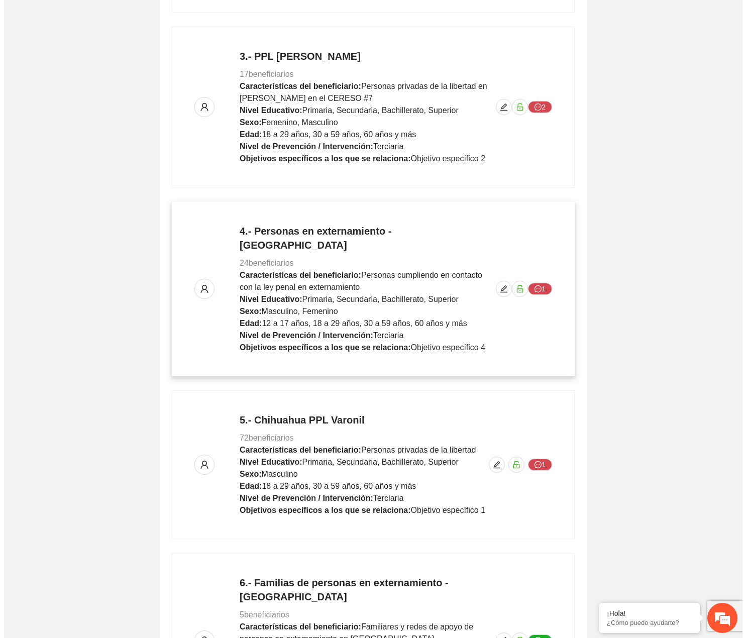
scroll to position [651, 0]
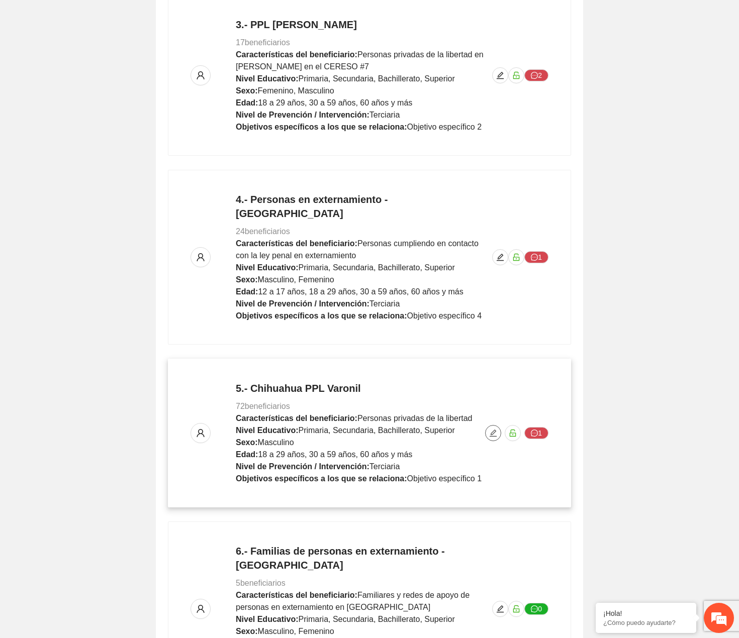
click at [489, 429] on icon "edit" at bounding box center [493, 433] width 8 height 8
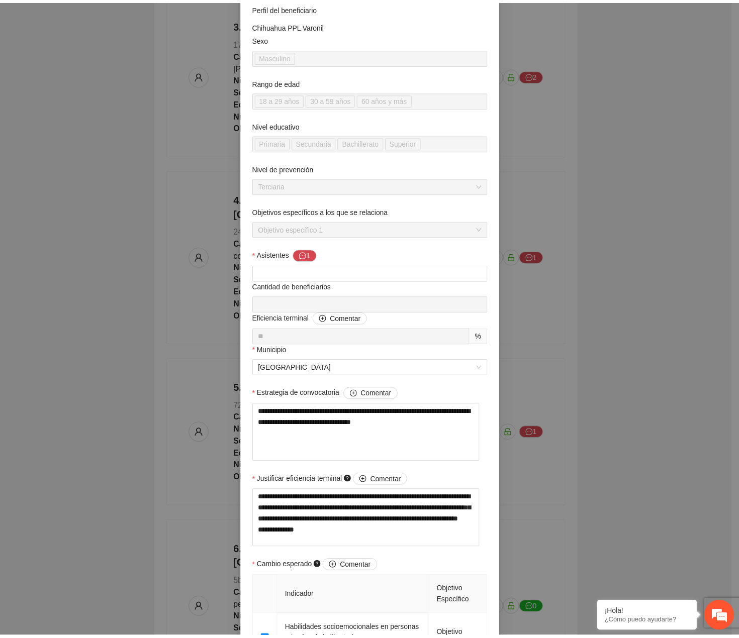
scroll to position [0, 0]
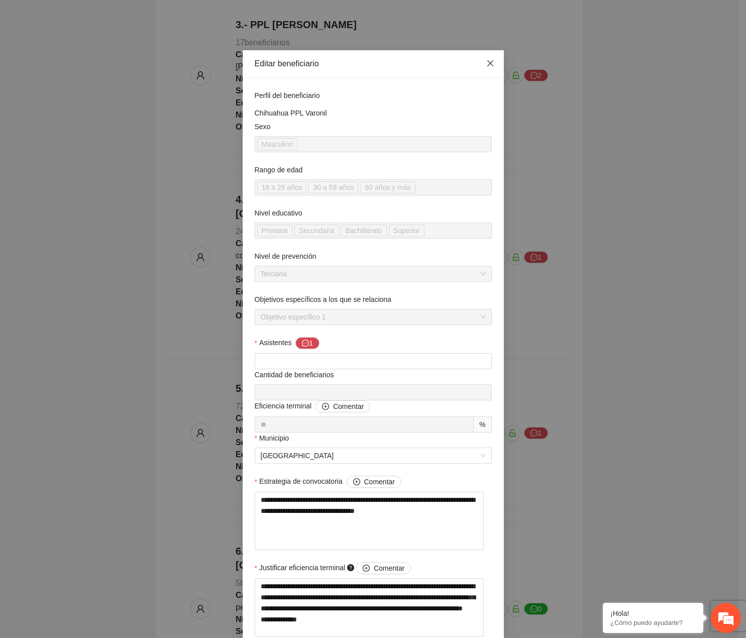
click at [494, 68] on span "Close" at bounding box center [490, 63] width 27 height 27
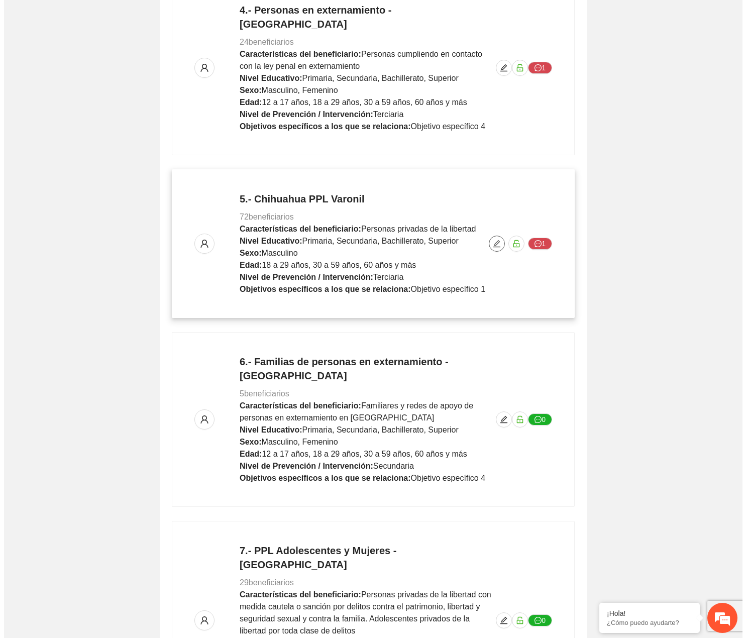
scroll to position [852, 0]
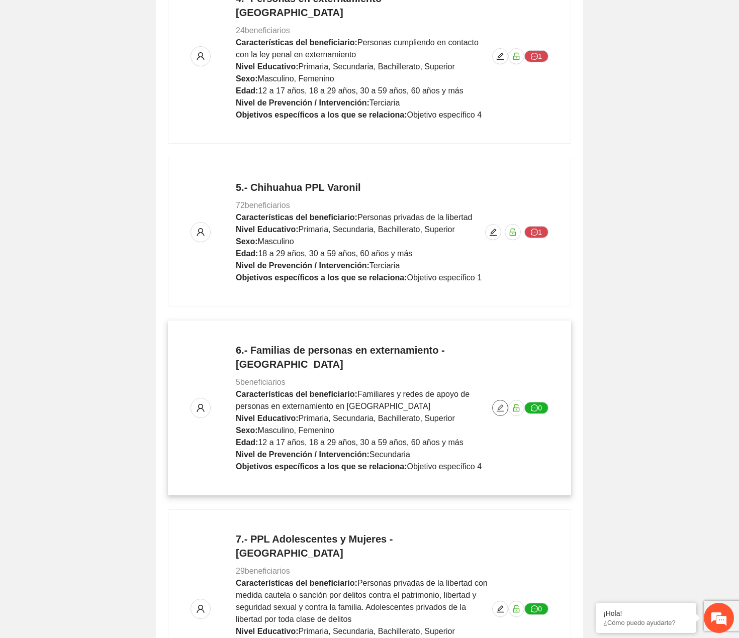
click at [499, 404] on icon "edit" at bounding box center [500, 408] width 8 height 8
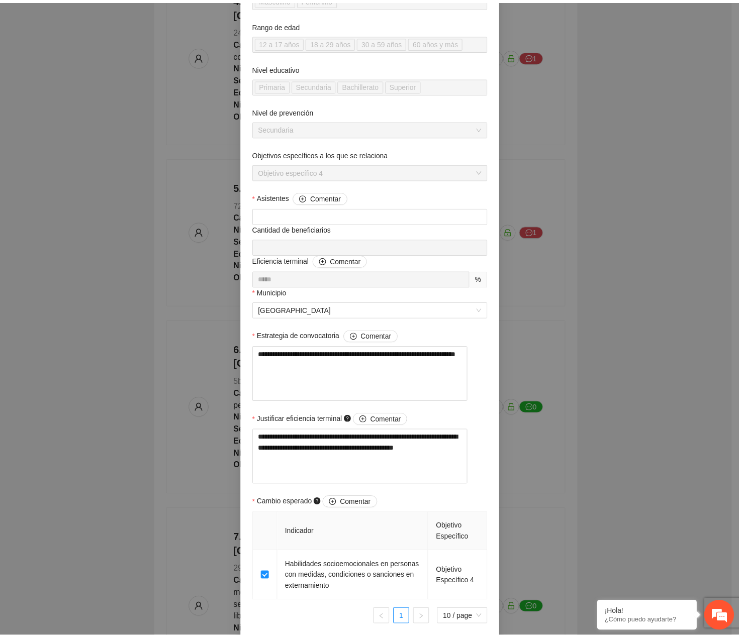
scroll to position [0, 0]
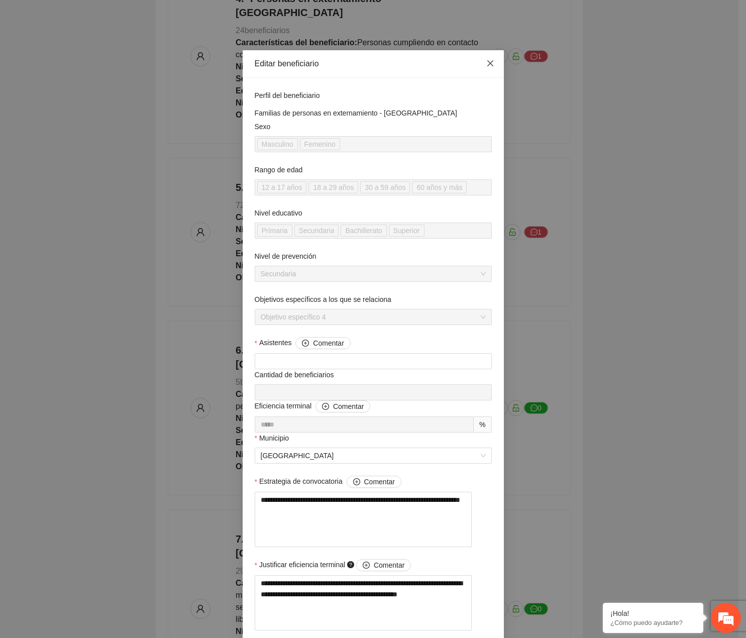
click at [486, 60] on icon "close" at bounding box center [490, 63] width 8 height 8
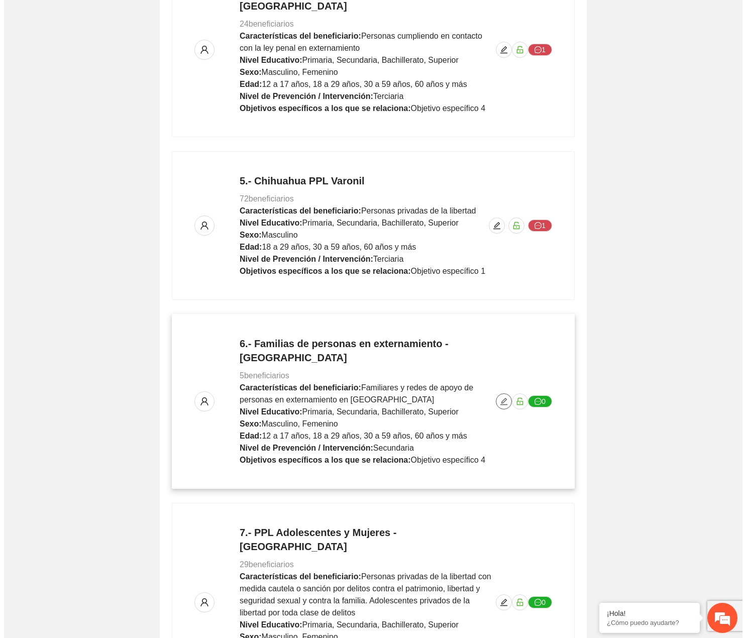
scroll to position [952, 0]
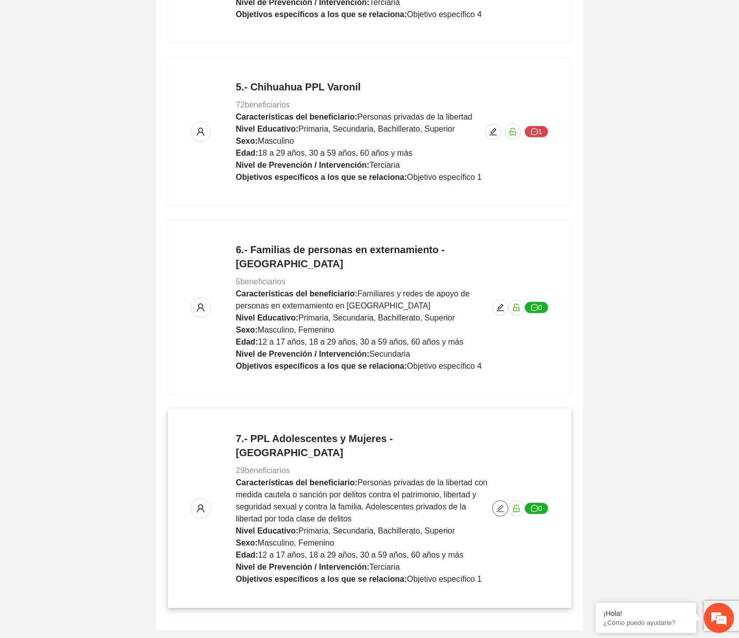
click at [499, 505] on icon "edit" at bounding box center [499, 508] width 7 height 7
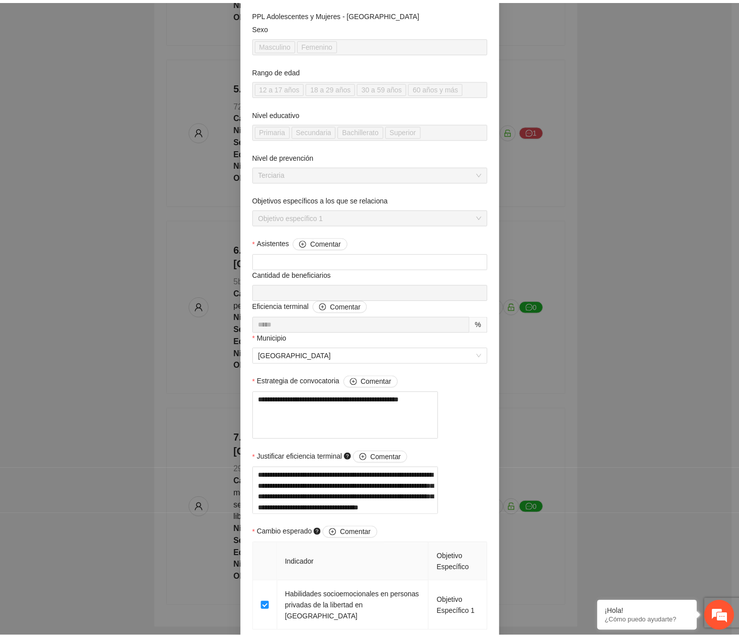
scroll to position [0, 0]
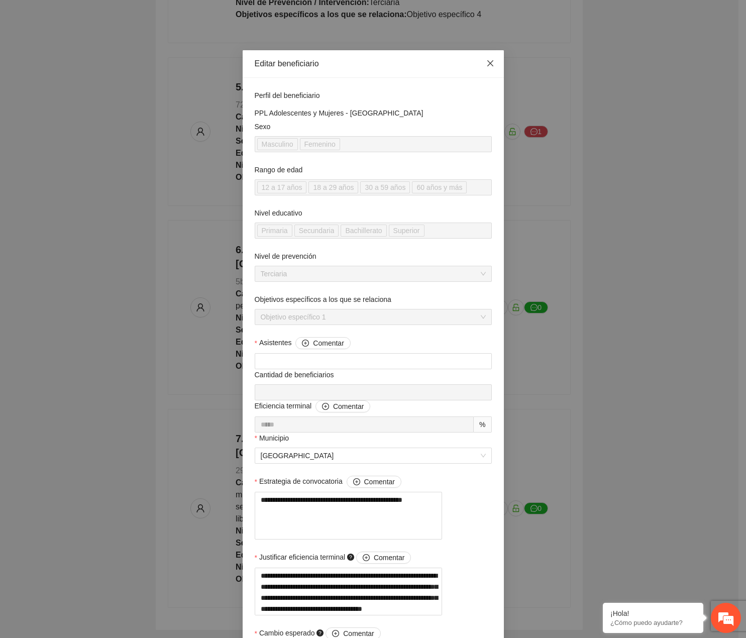
click at [481, 57] on span "Close" at bounding box center [490, 63] width 27 height 27
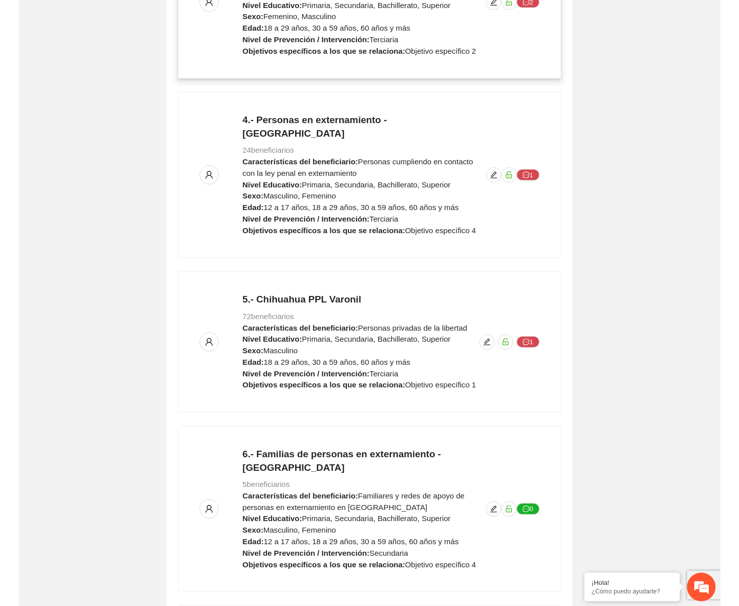
scroll to position [651, 0]
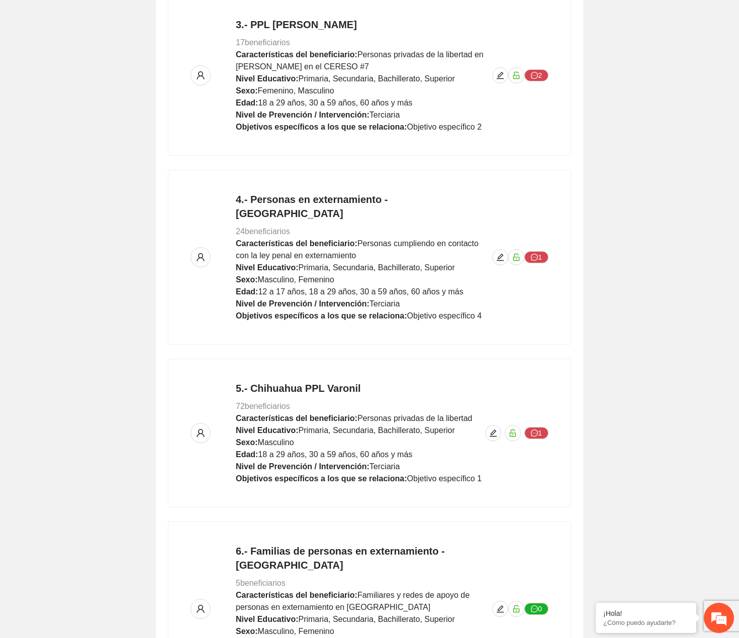
click at [621, 245] on div "1. Detalles de los Beneficiarios Exportar Completa la información de cada perfi…" at bounding box center [369, 203] width 739 height 1478
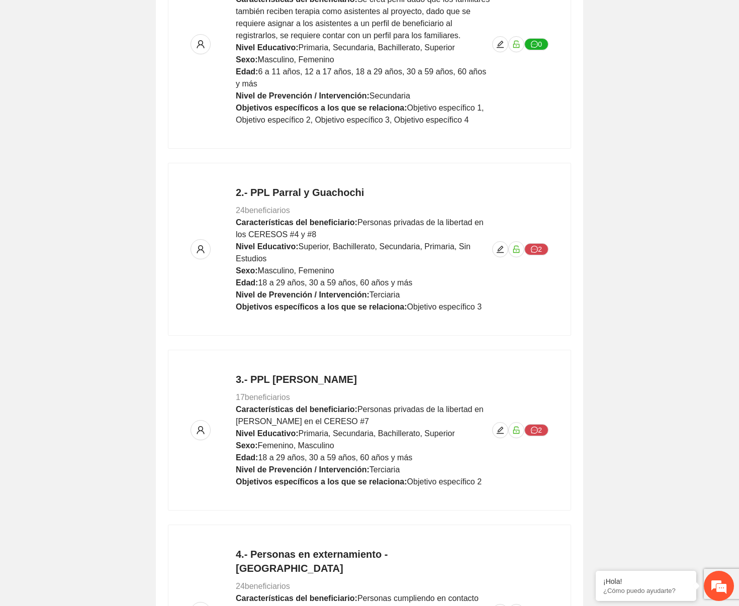
scroll to position [0, 0]
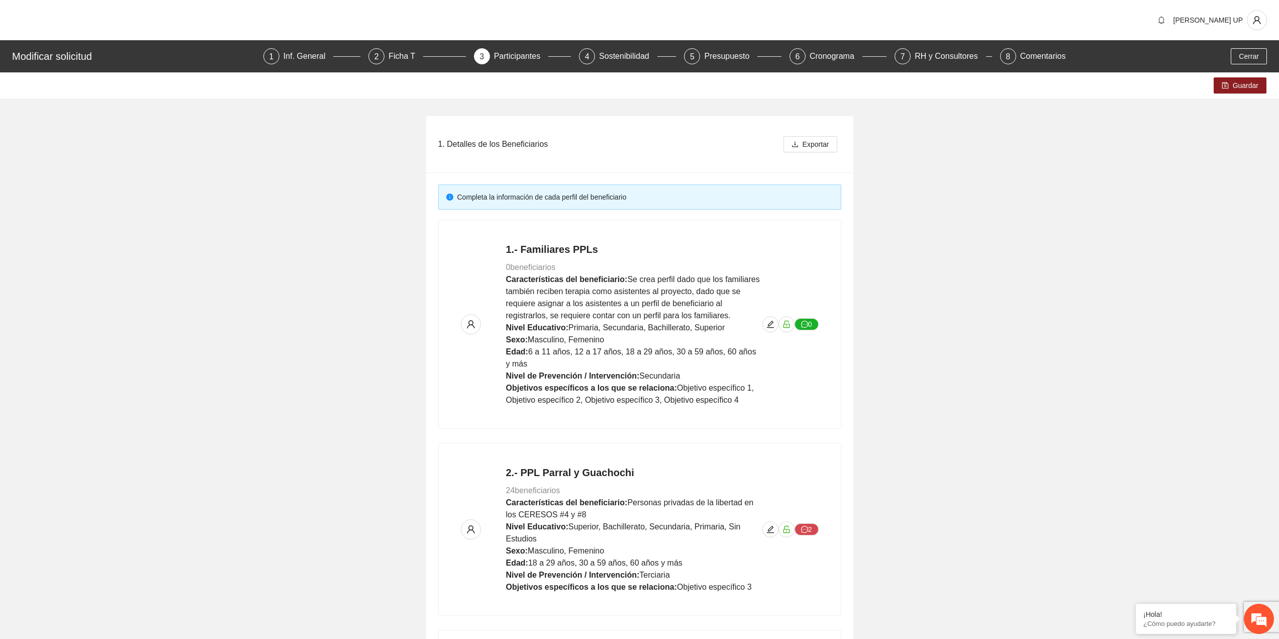
drag, startPoint x: 293, startPoint y: 56, endPoint x: 280, endPoint y: 67, distance: 17.5
click at [293, 56] on div "Inf. General" at bounding box center [308, 56] width 50 height 16
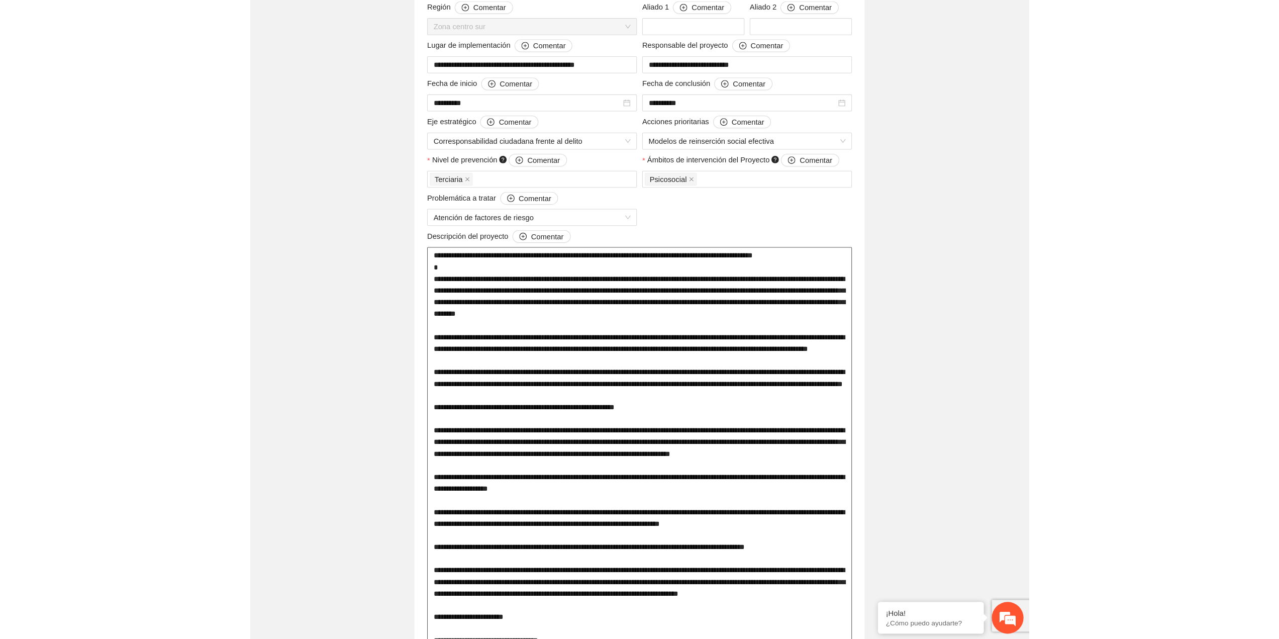
scroll to position [251, 0]
